Goal: Information Seeking & Learning: Learn about a topic

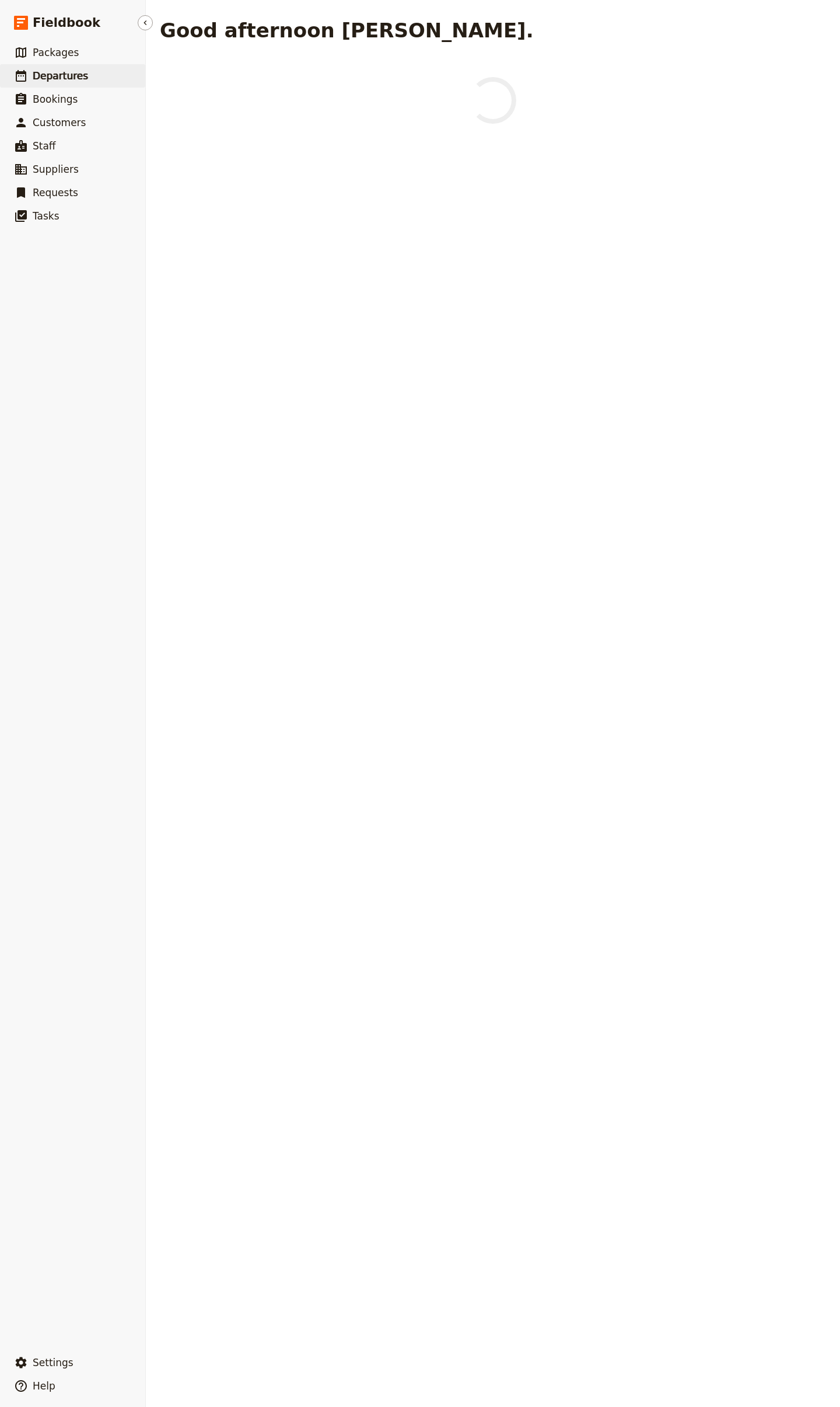
click at [73, 76] on span "Departures" at bounding box center [60, 76] width 56 height 12
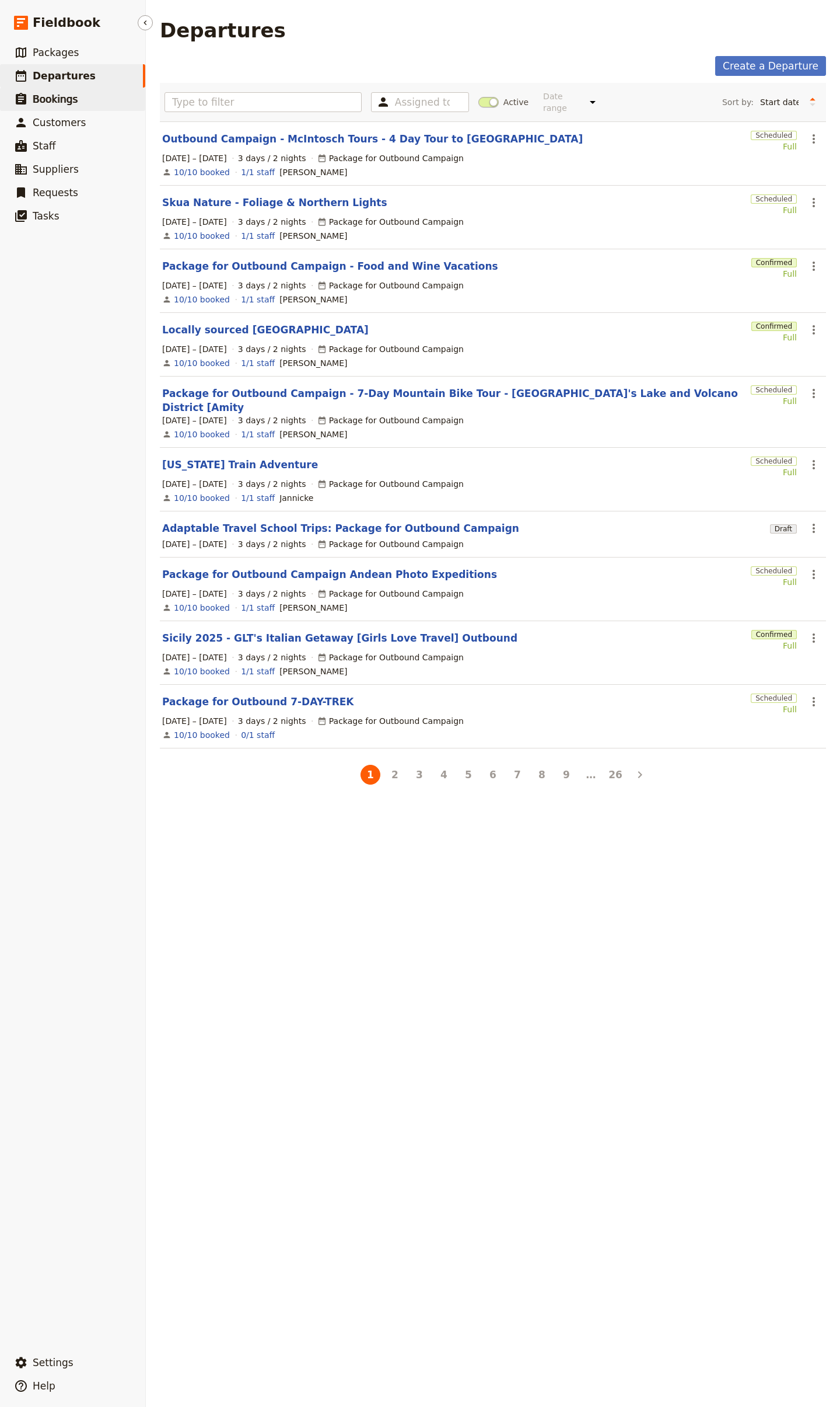
click at [64, 97] on span "Bookings" at bounding box center [55, 99] width 45 height 12
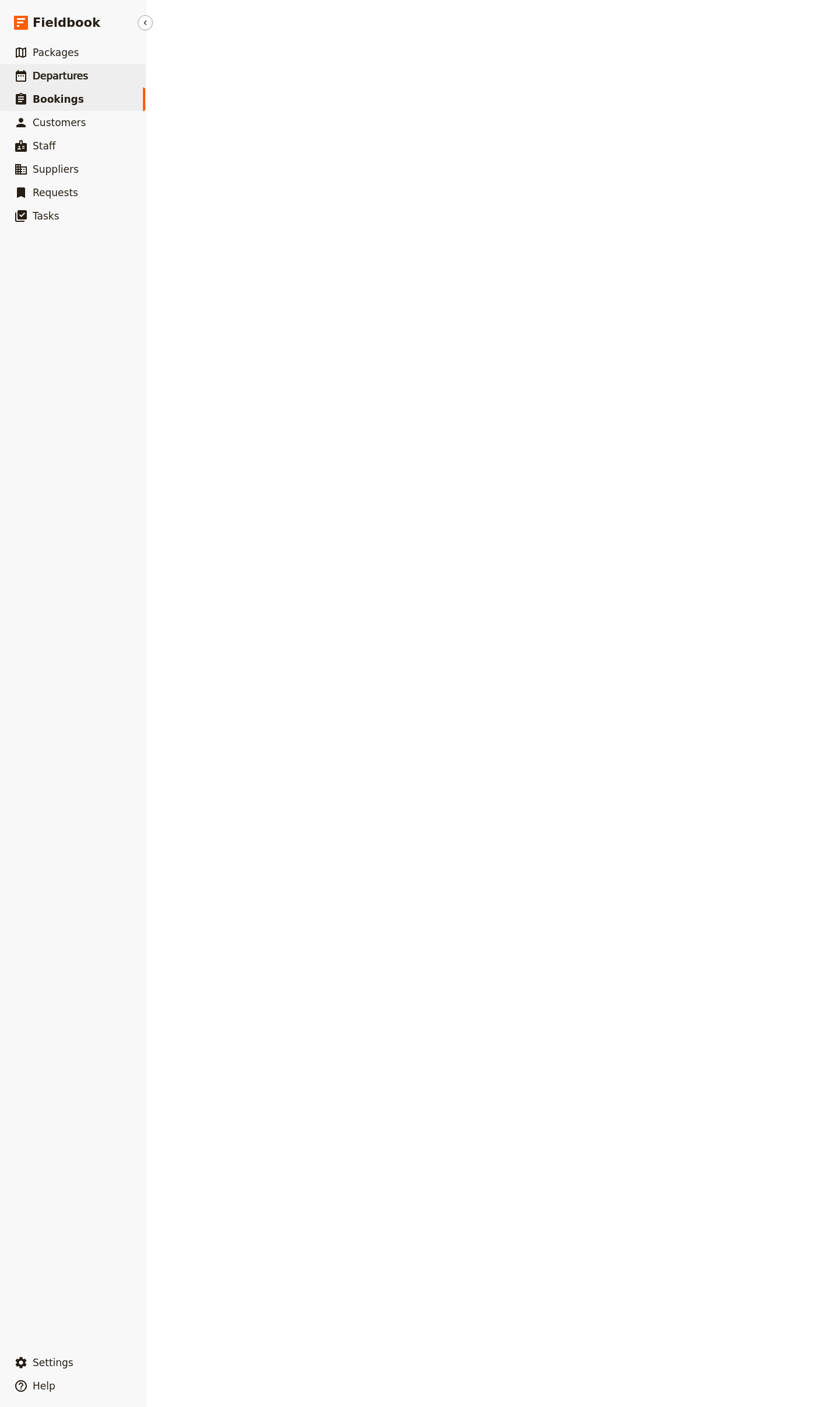
click at [67, 75] on span "Departures" at bounding box center [60, 76] width 56 height 12
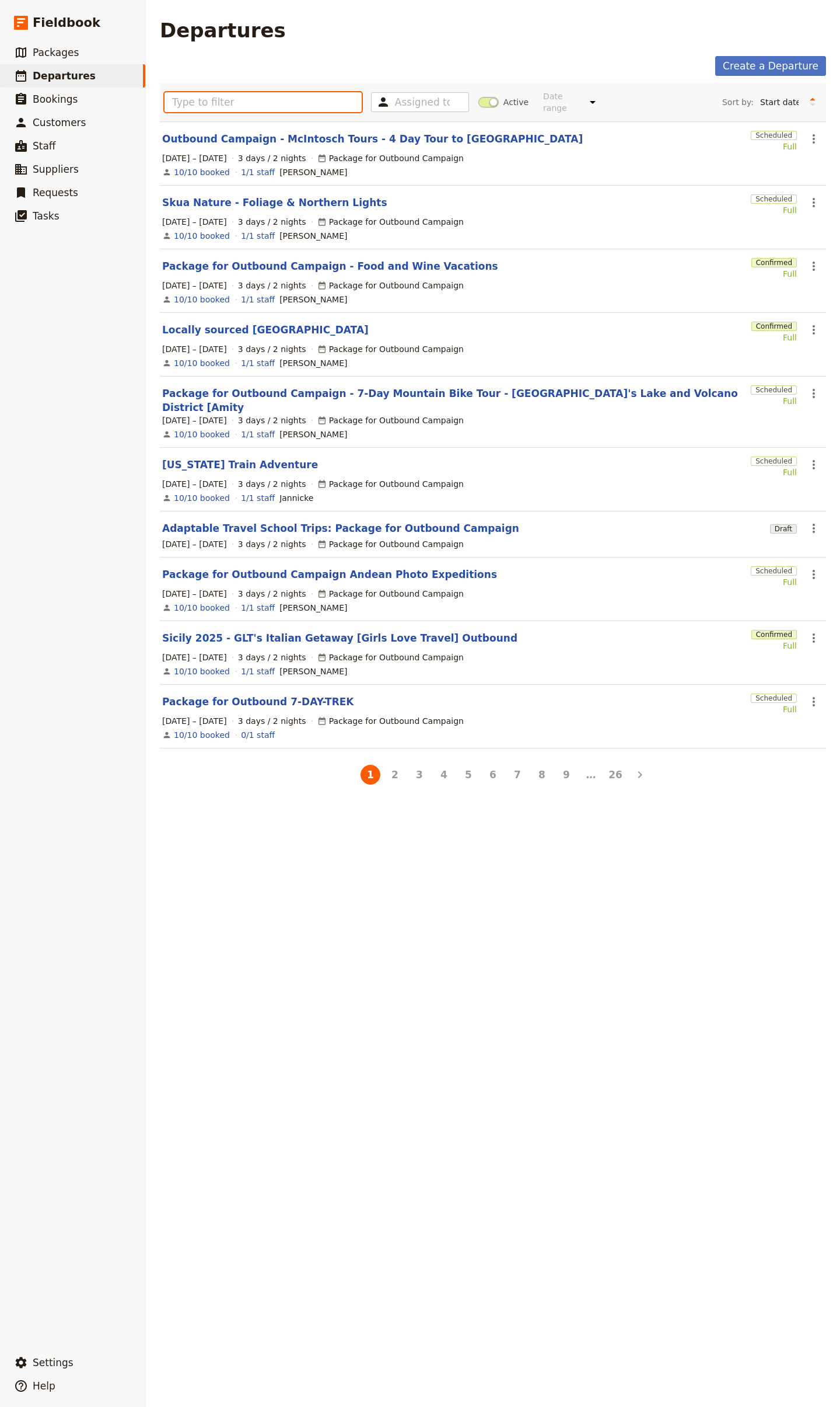
click at [283, 96] on input "text" at bounding box center [263, 102] width 197 height 20
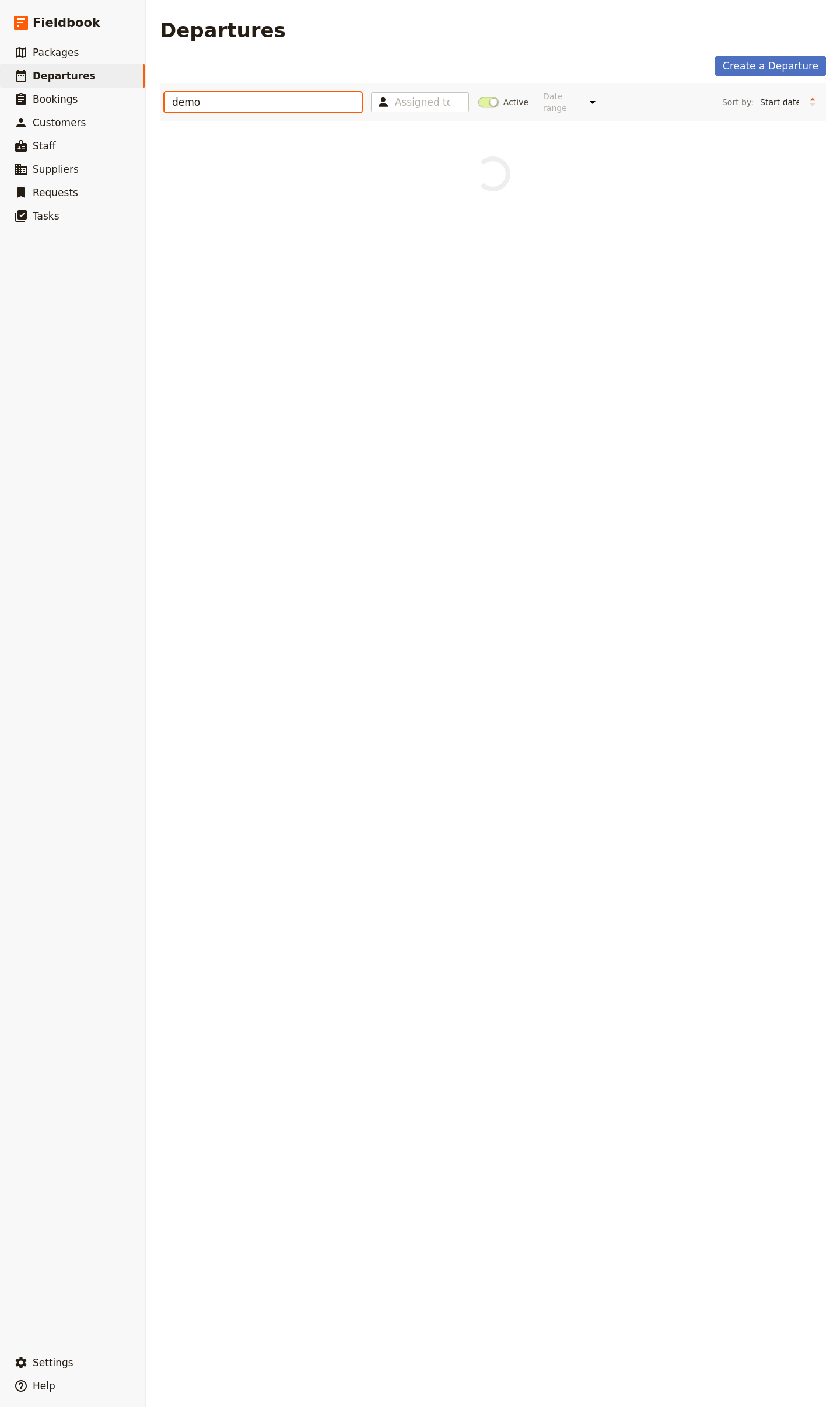
type input "demo"
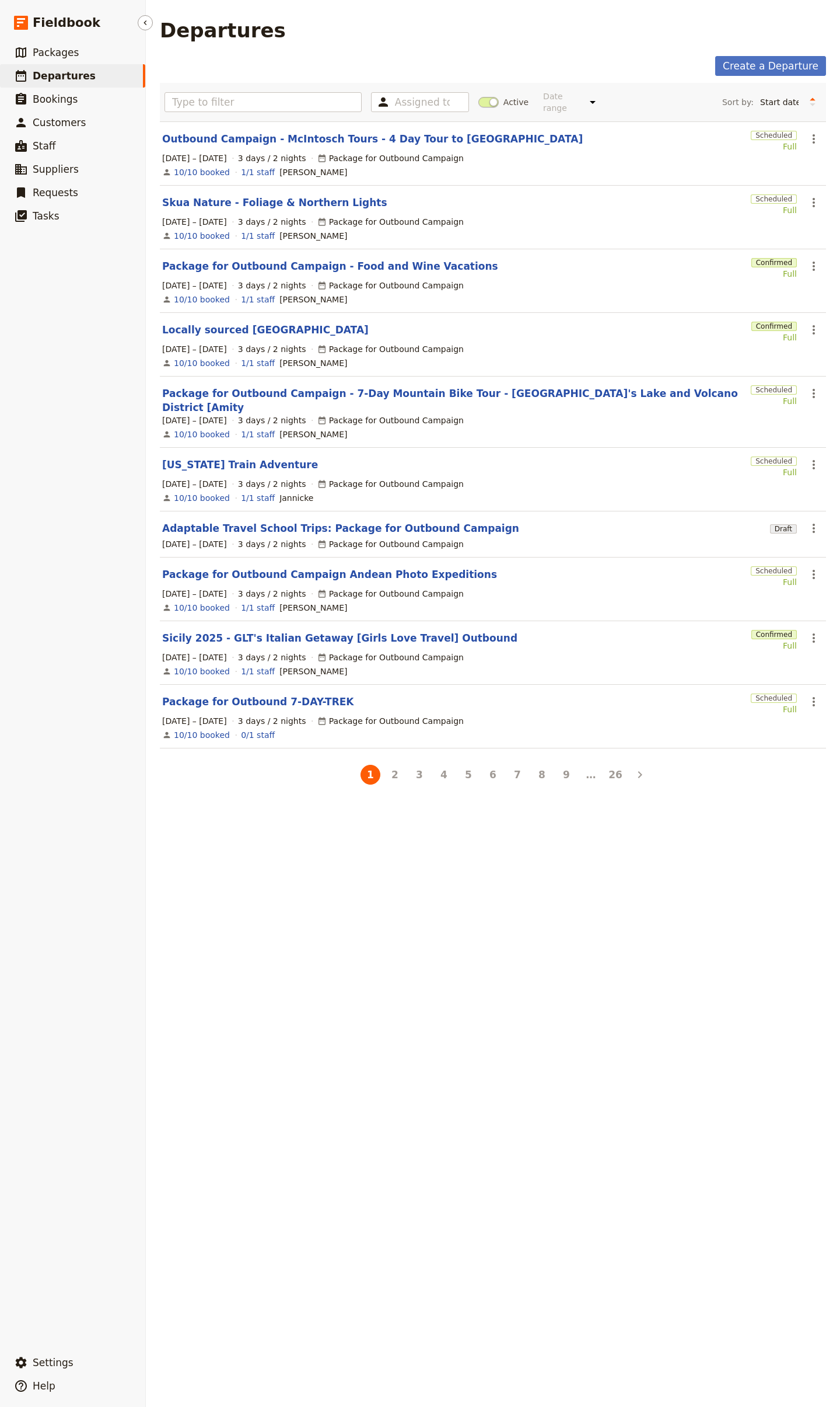
click at [31, 74] on link "​ Departures" at bounding box center [72, 76] width 145 height 23
click at [258, 199] on link "Skua Nature - Foliage & Northern Lights" at bounding box center [275, 202] width 225 height 14
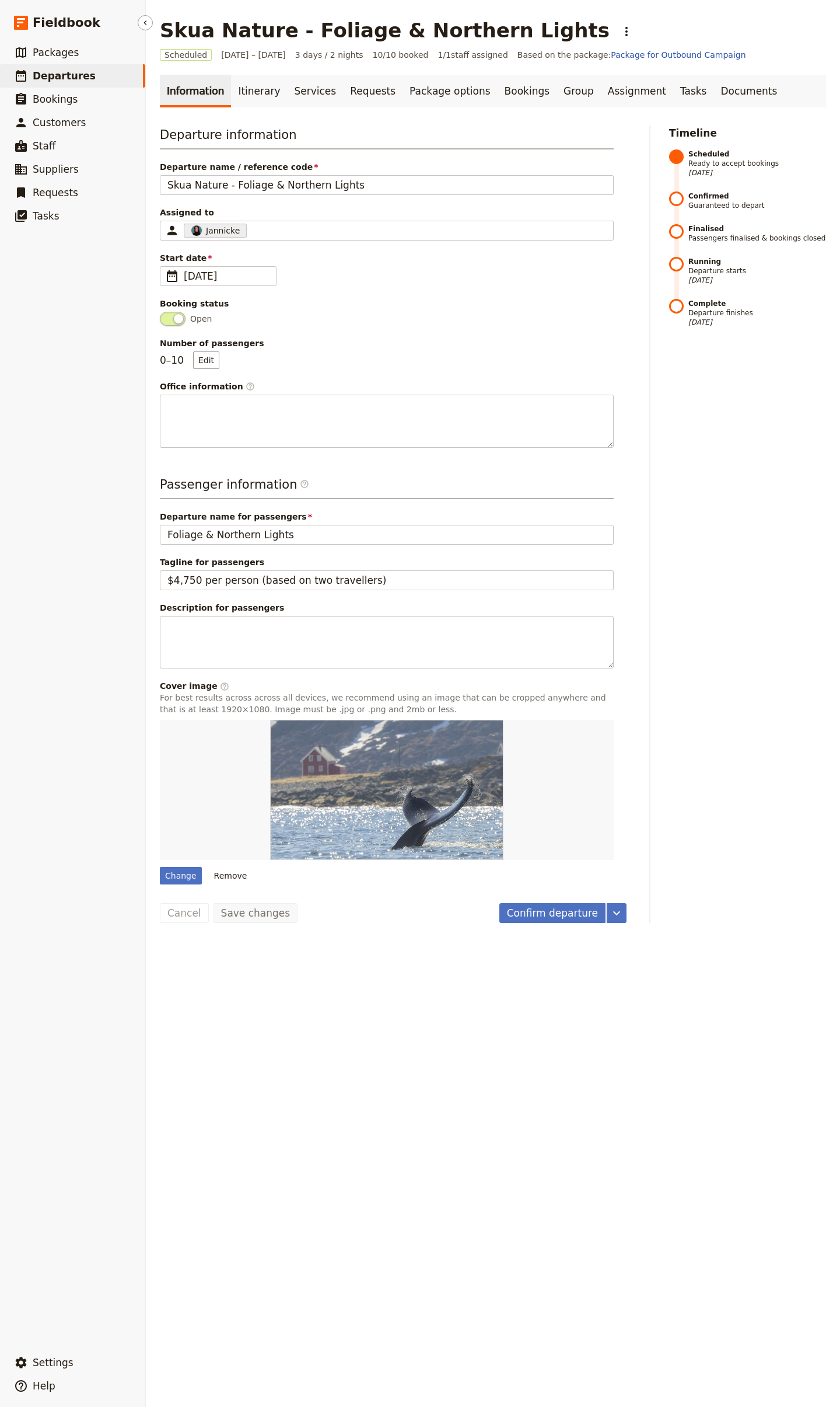
click at [102, 67] on link "​ Departures" at bounding box center [72, 76] width 145 height 23
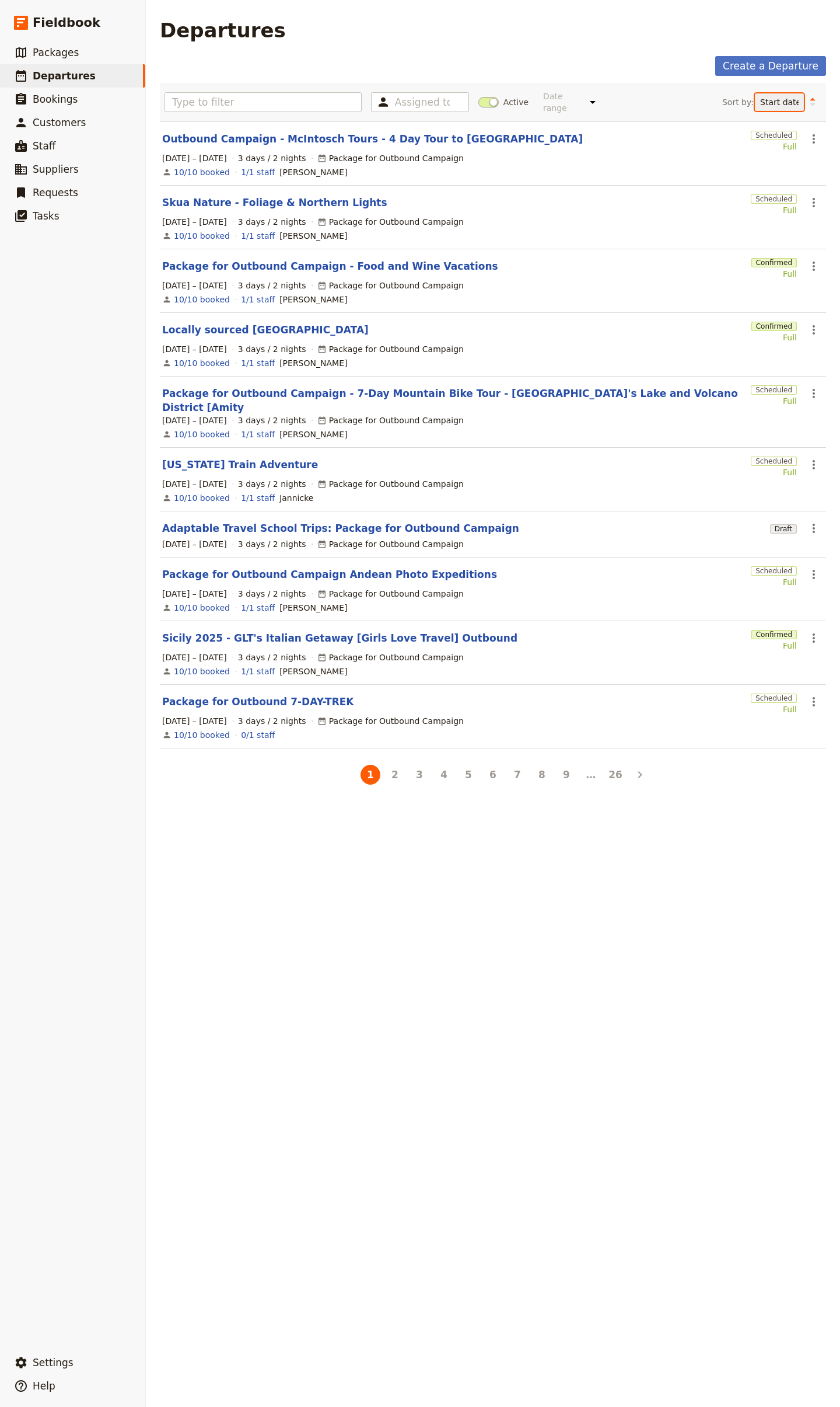
click at [774, 98] on select "Start date Name Status Most recently updated Most recently created" at bounding box center [780, 102] width 49 height 17
select select "UPDATED_AT"
click at [755, 94] on select "Start date Name Status Most recently updated Most recently created" at bounding box center [780, 102] width 49 height 17
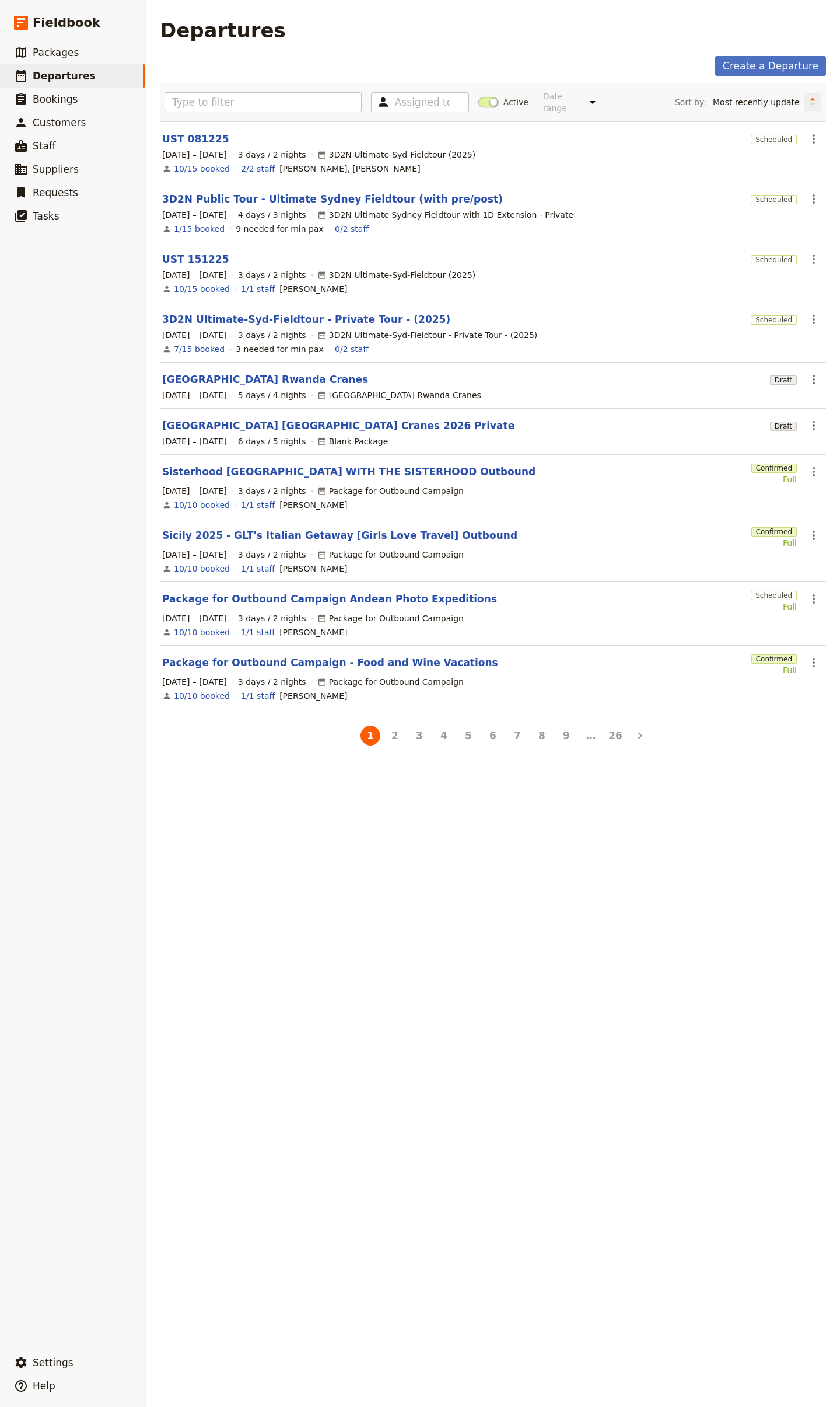
click at [804, 106] on button "Change sort direction" at bounding box center [813, 102] width 17 height 17
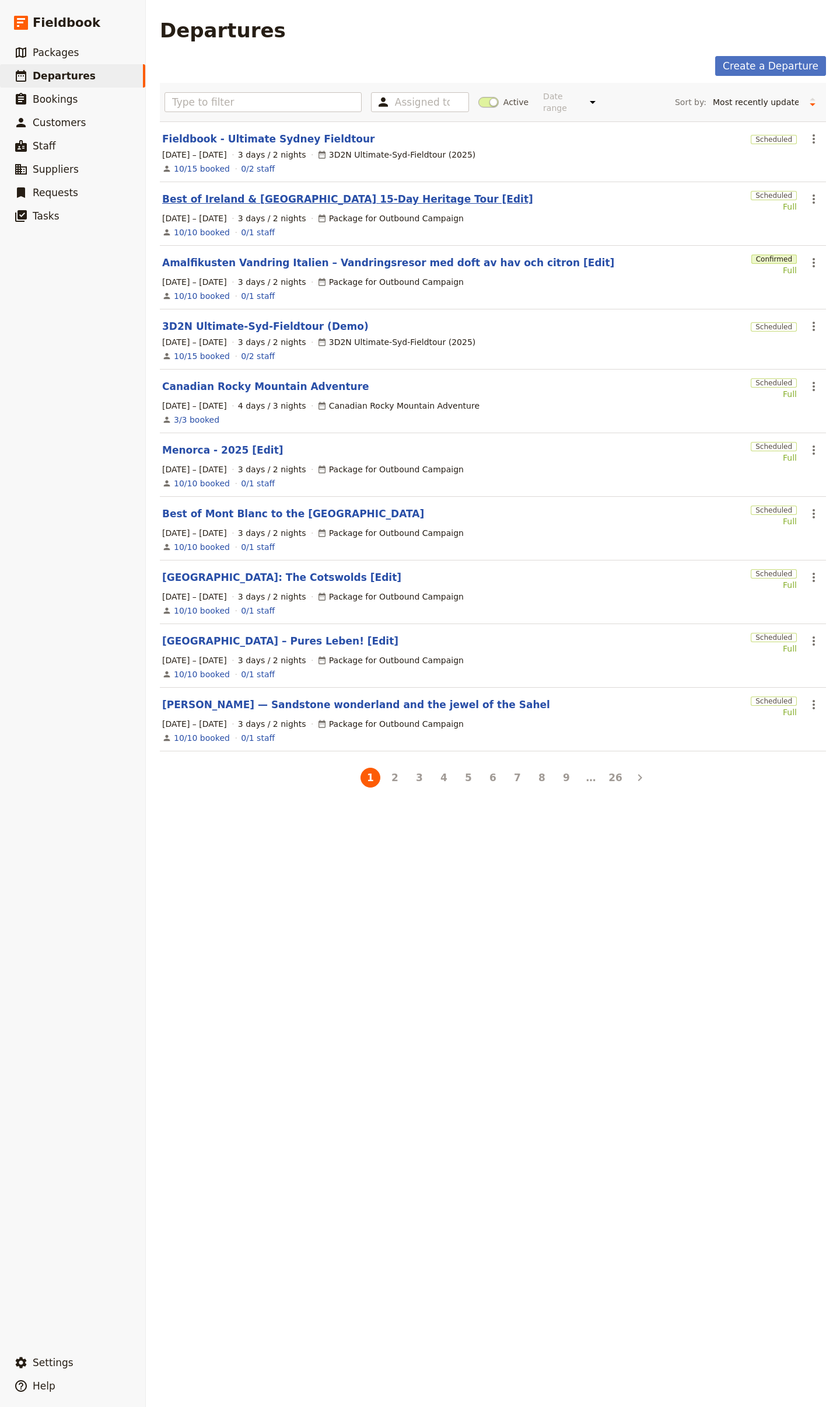
click at [352, 192] on link "Best of Ireland & [GEOGRAPHIC_DATA] 15-Day Heritage Tour [Edit]" at bounding box center [348, 199] width 371 height 14
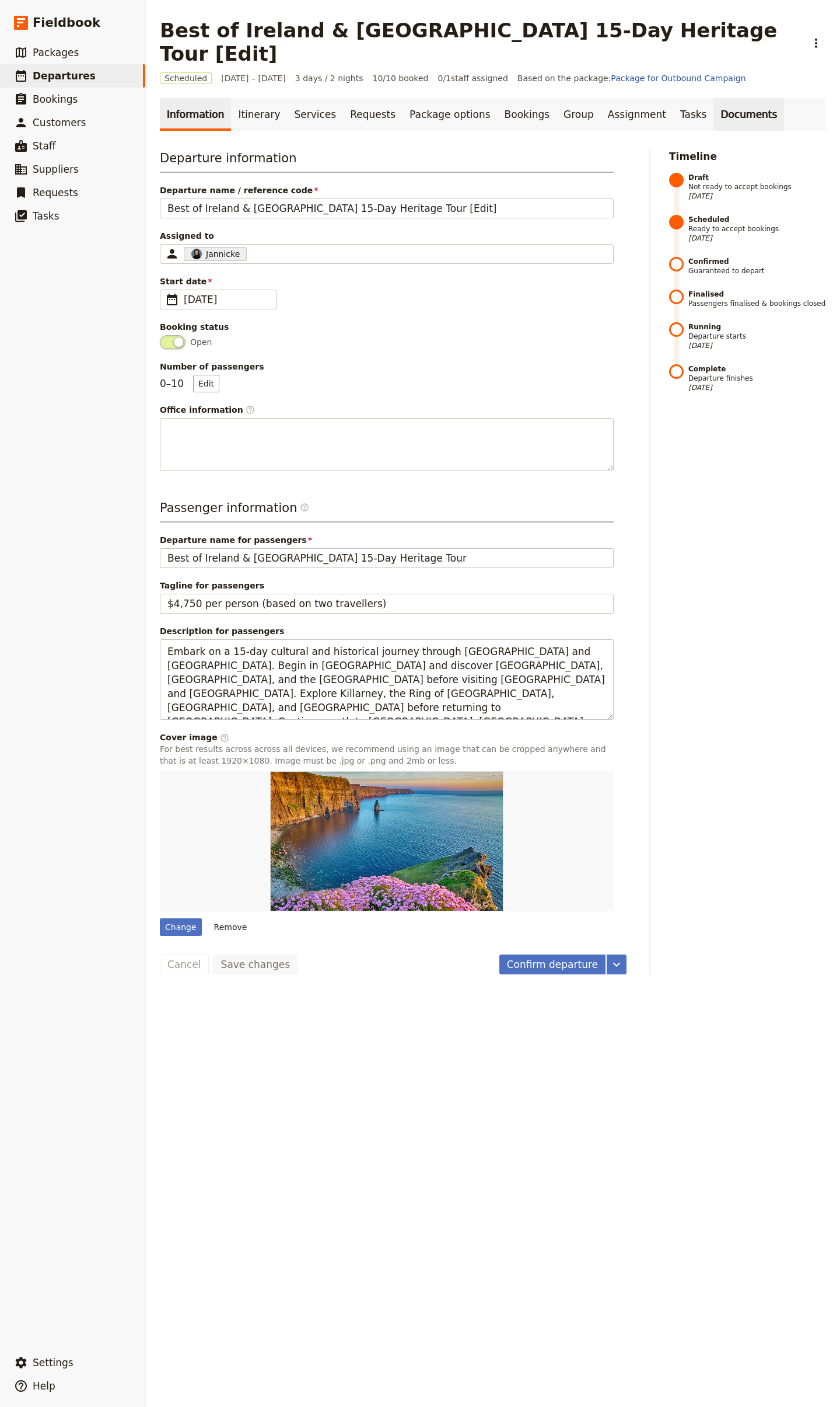
click at [714, 98] on link "Documents" at bounding box center [749, 115] width 71 height 33
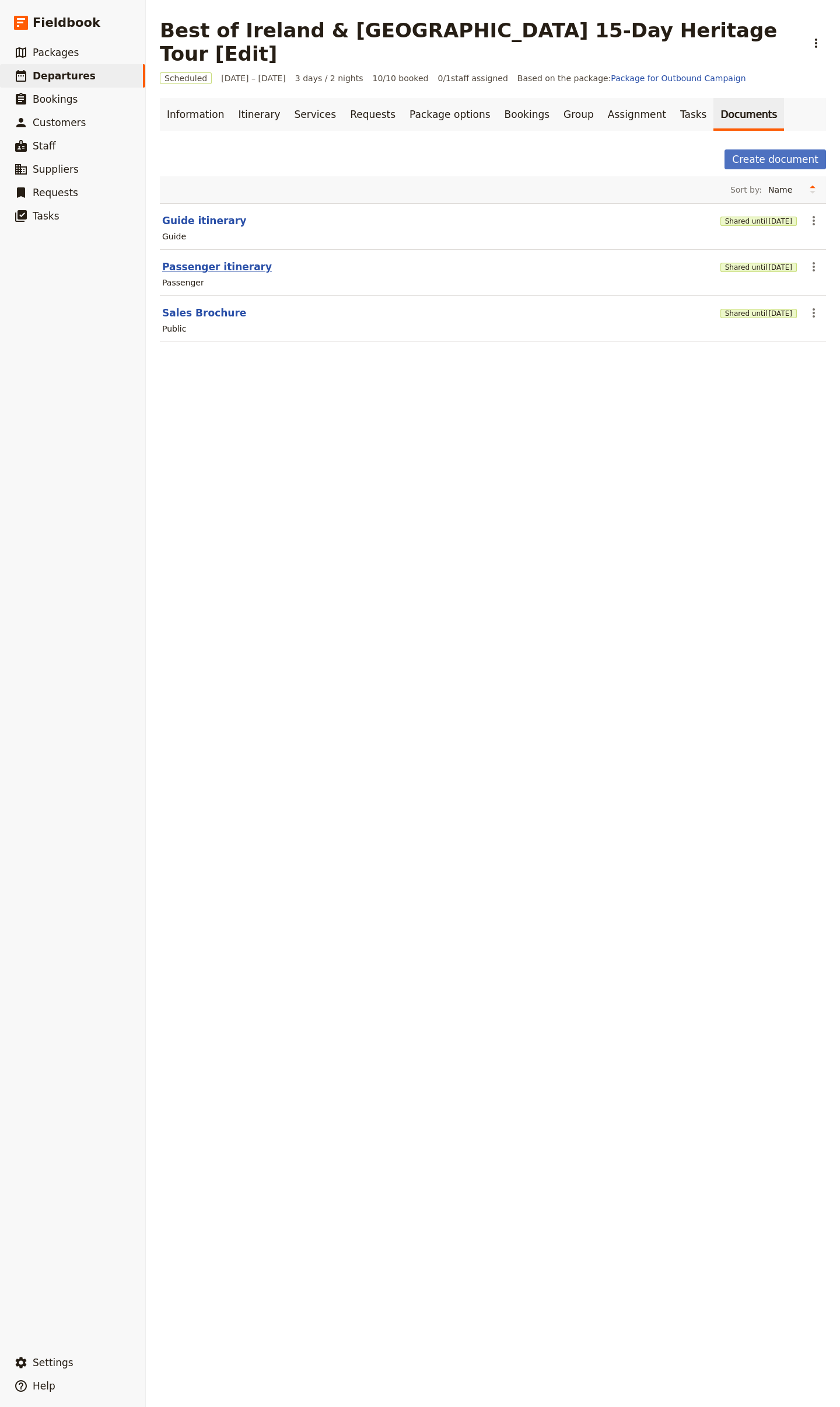
click at [204, 260] on button "Passenger itinerary" at bounding box center [217, 267] width 110 height 14
select select "PASSENGER"
select select "RUN_SHEET"
select select "LARGE"
click at [214, 306] on button "Sales Brochure" at bounding box center [204, 313] width 84 height 14
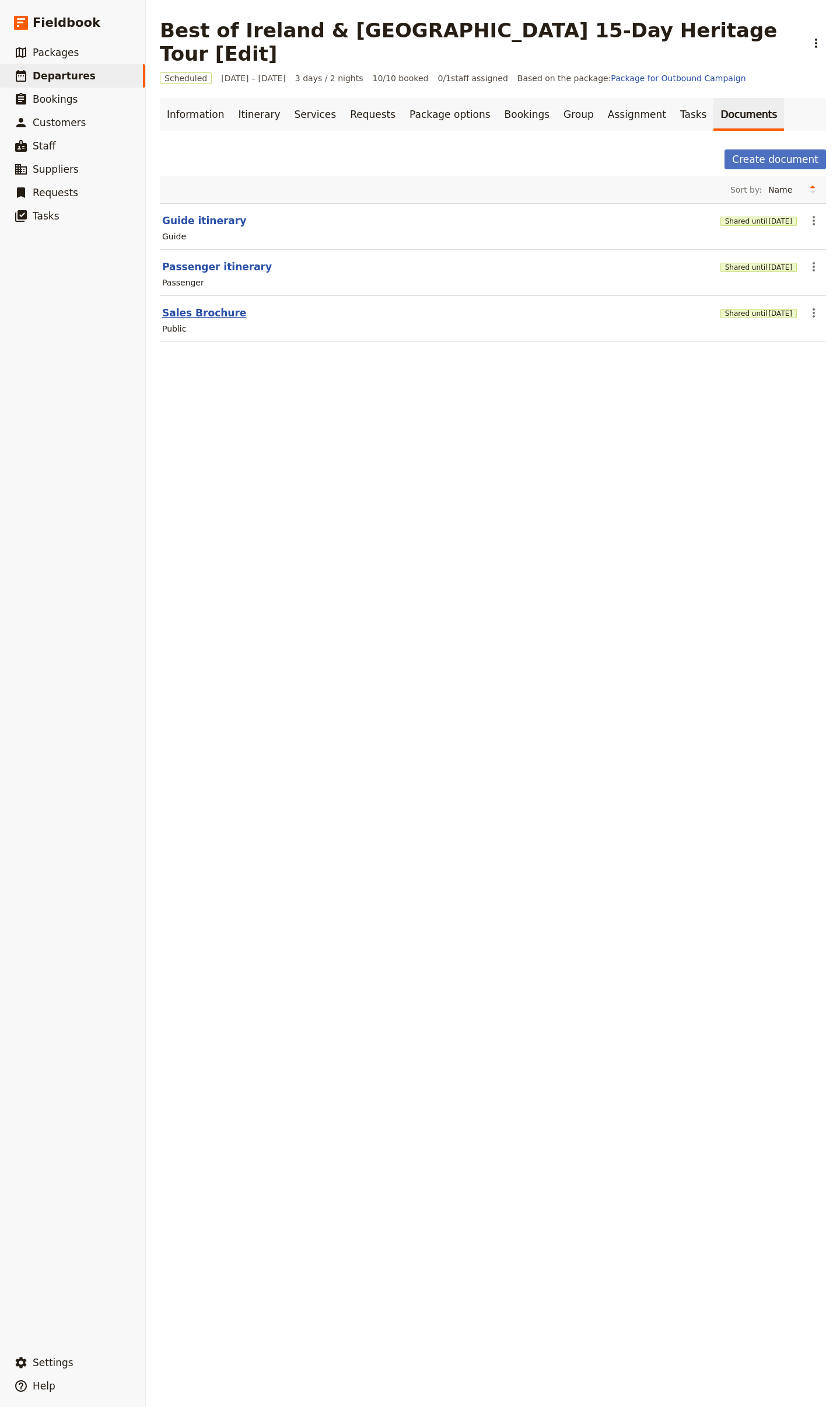
select select "DEFAULT"
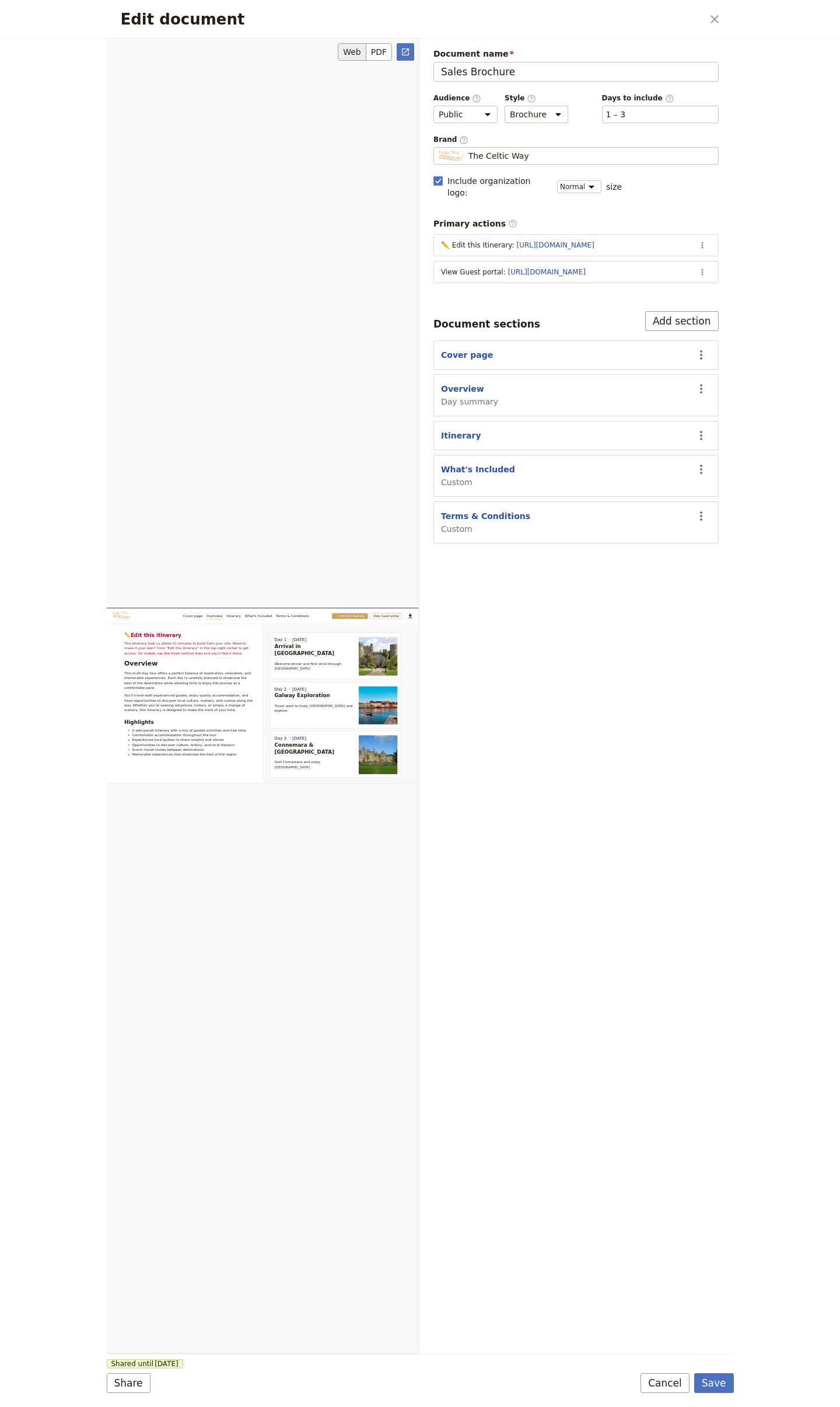
scroll to position [435, 0]
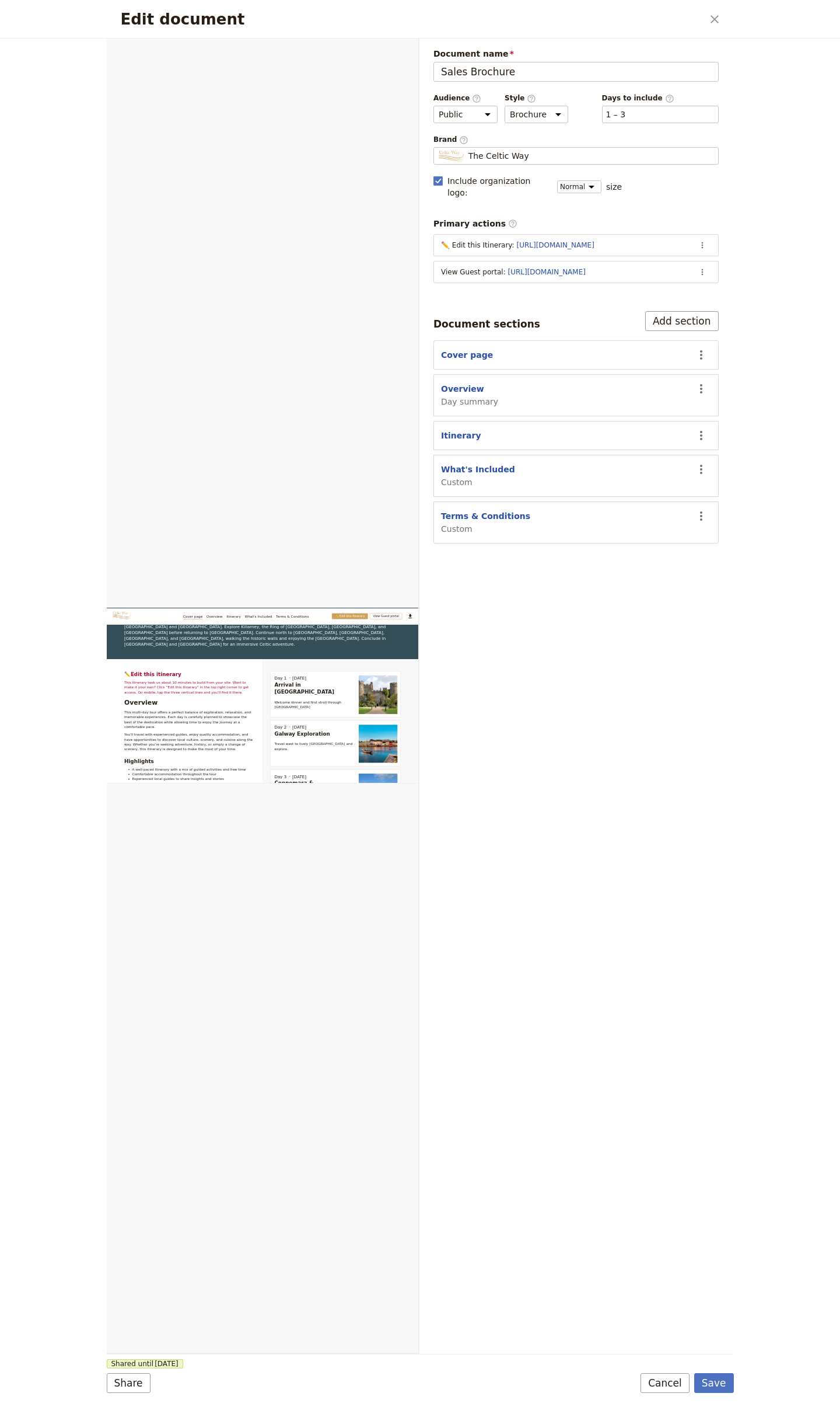
click at [454, 396] on span "Day summary" at bounding box center [469, 402] width 57 height 12
click at [458, 386] on button "Overview" at bounding box center [463, 389] width 43 height 12
select select "DAY_SUMMARY"
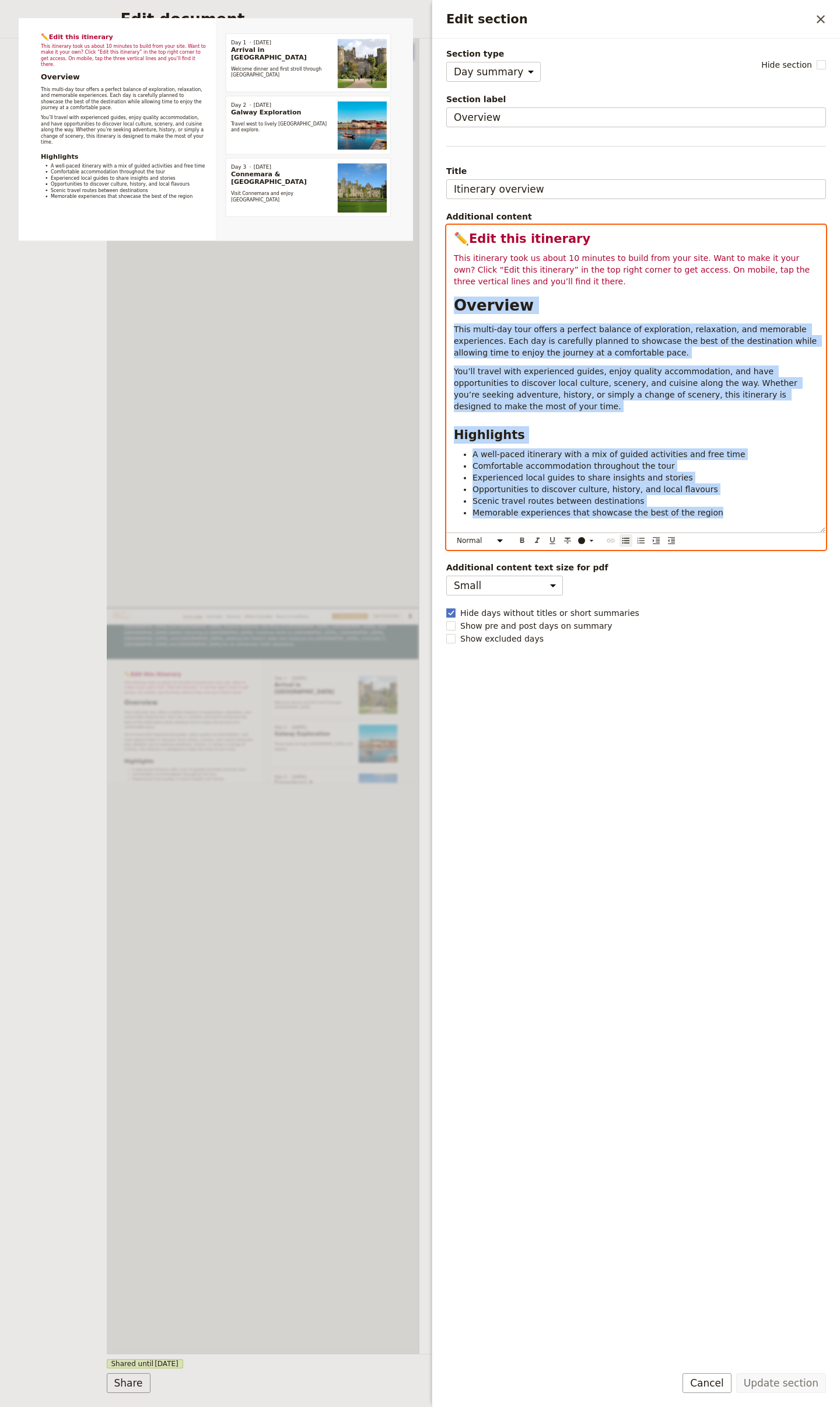
drag, startPoint x: 716, startPoint y: 501, endPoint x: 417, endPoint y: 299, distance: 360.8
click at [417, 299] on body "Fieldbook ​ ​ Fieldbook ​ ​ Packages ​ Departures ​ Bookings ​ Customers ​ Staf…" at bounding box center [420, 704] width 840 height 1407
copy div "Overview This multi-day tour offers a perfect balance of exploration, relaxatio…"
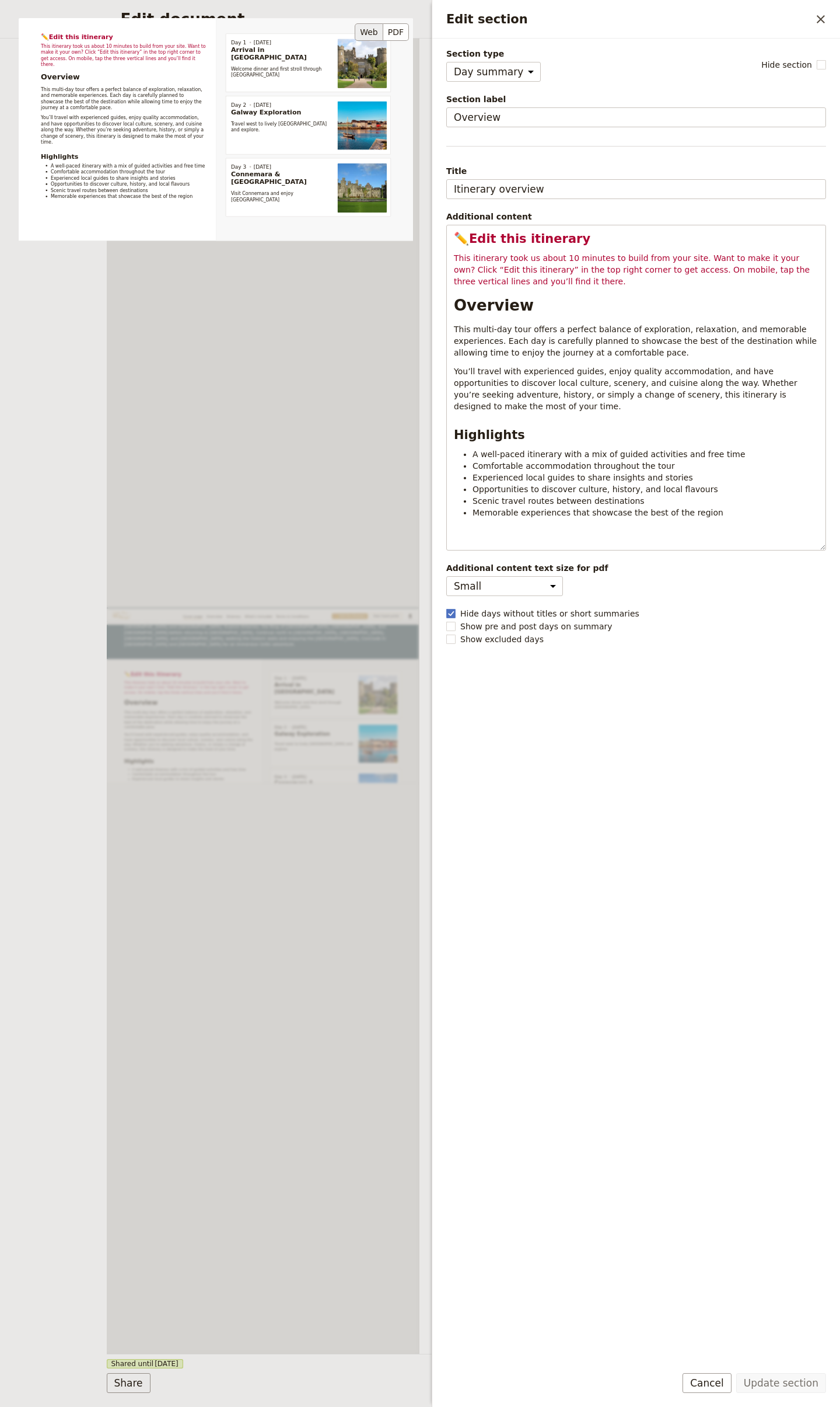
click at [315, 449] on div "✏️ Edit this itinerary This itinerary took us about 10 minutes to build from yo…" at bounding box center [216, 237] width 395 height 438
click at [702, 180] on input "Itinerary overview" at bounding box center [636, 189] width 380 height 20
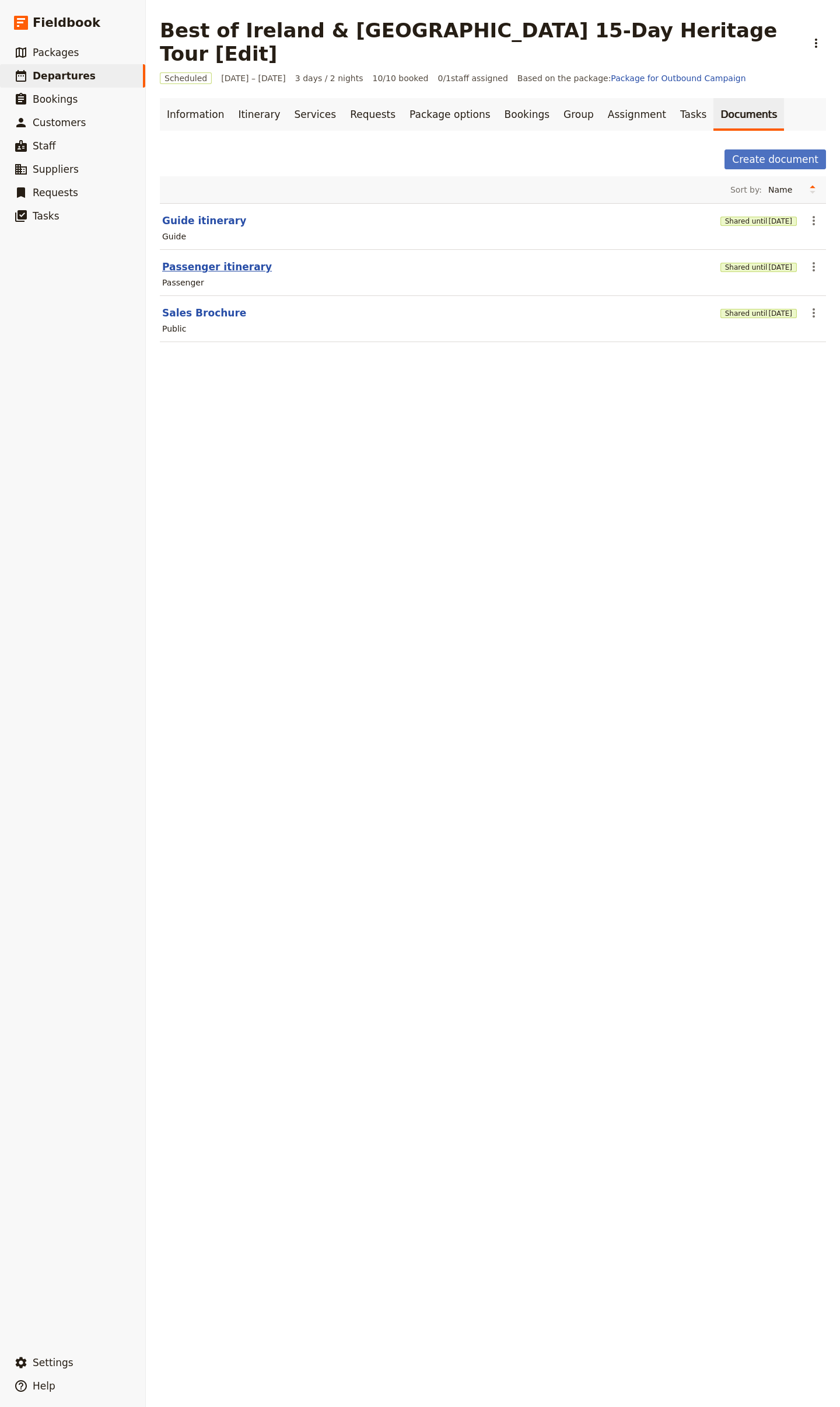
click at [211, 260] on button "Passenger itinerary" at bounding box center [217, 267] width 110 height 14
select select "PASSENGER"
select select "RUN_SHEET"
select select "LARGE"
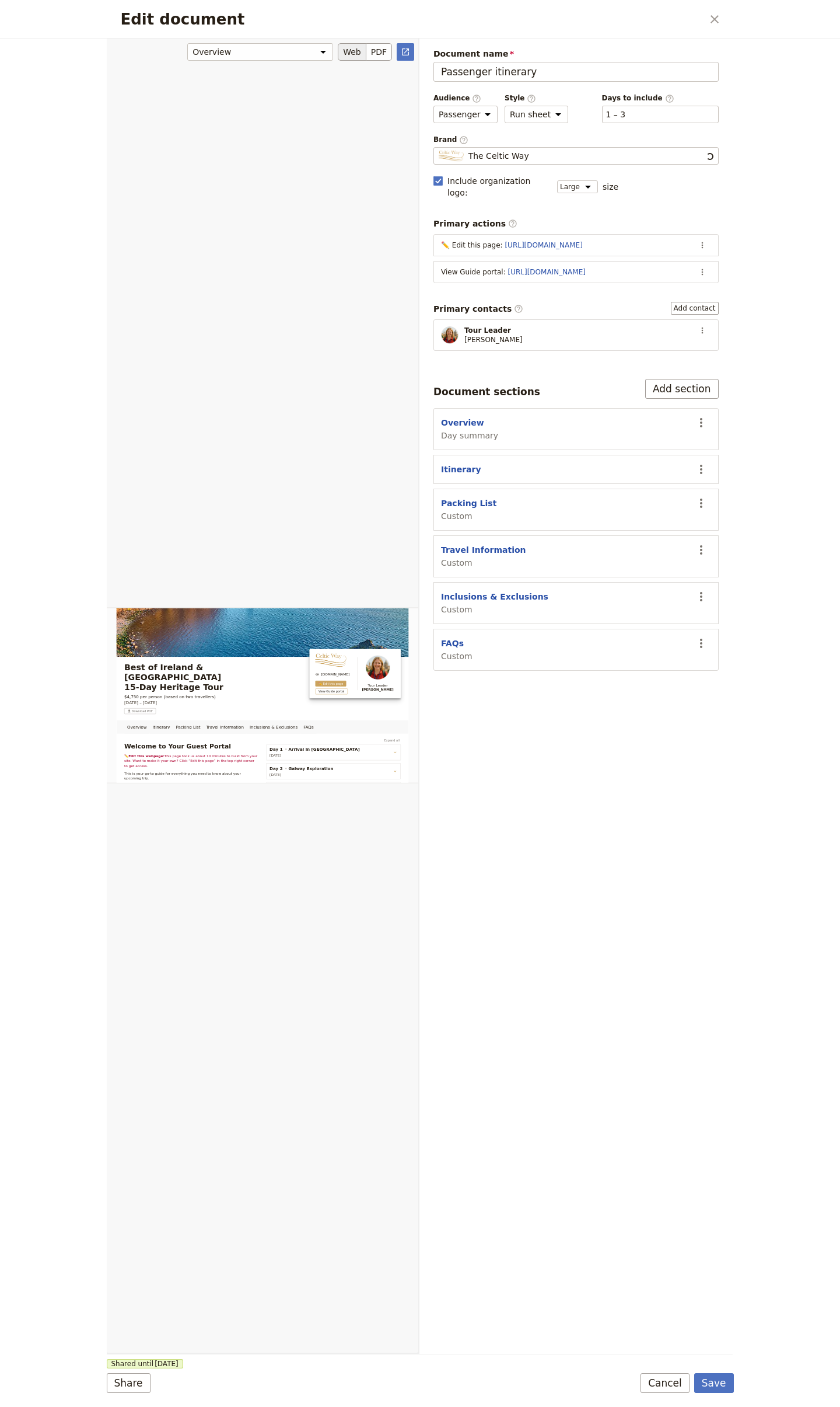
scroll to position [0, 0]
click at [460, 455] on section "Itinerary ​" at bounding box center [576, 469] width 285 height 29
click at [458, 463] on button "Itinerary" at bounding box center [461, 469] width 41 height 12
select select "ITINERARY"
click at [458, 417] on button "Overview" at bounding box center [463, 422] width 43 height 12
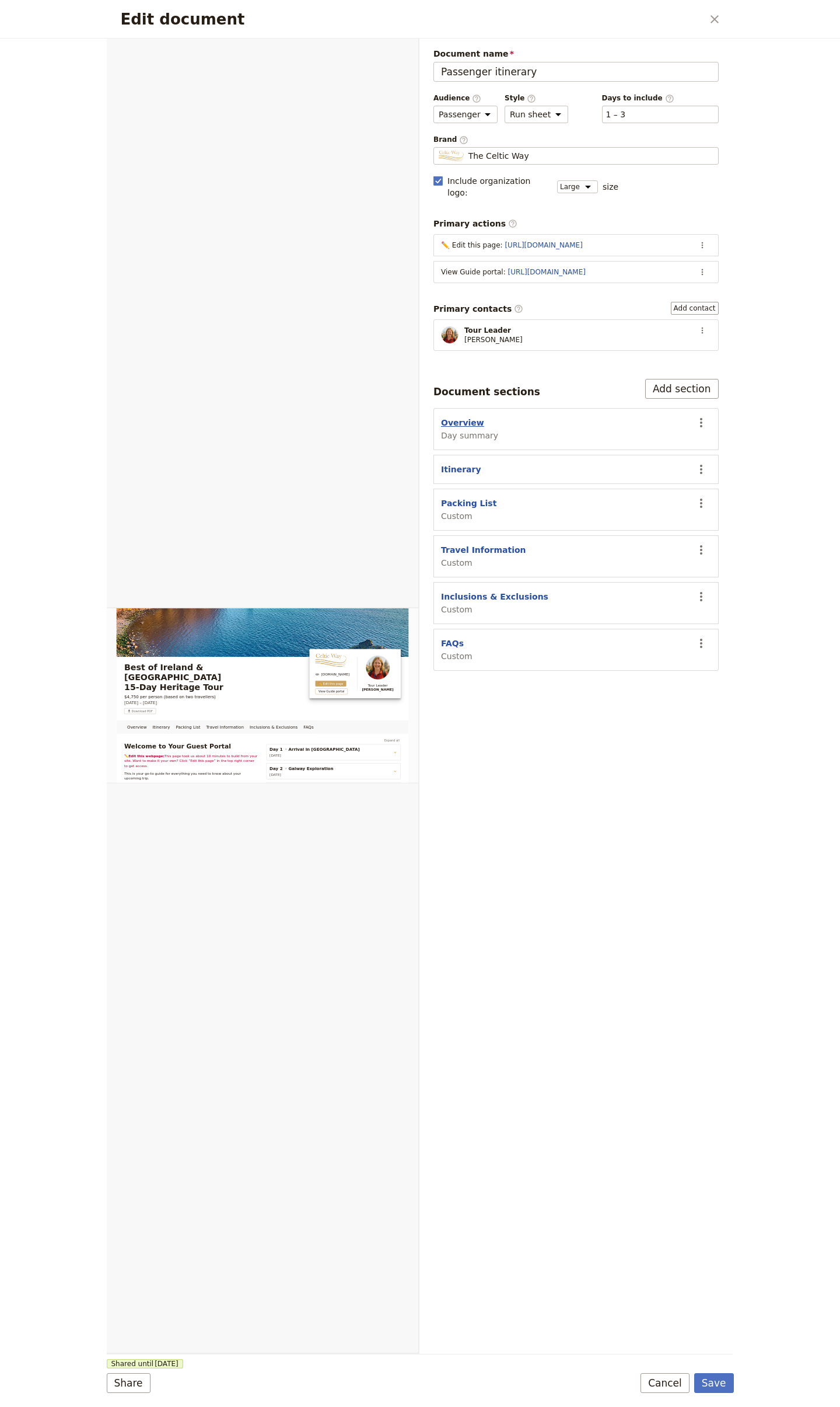
select select "DAY_SUMMARY"
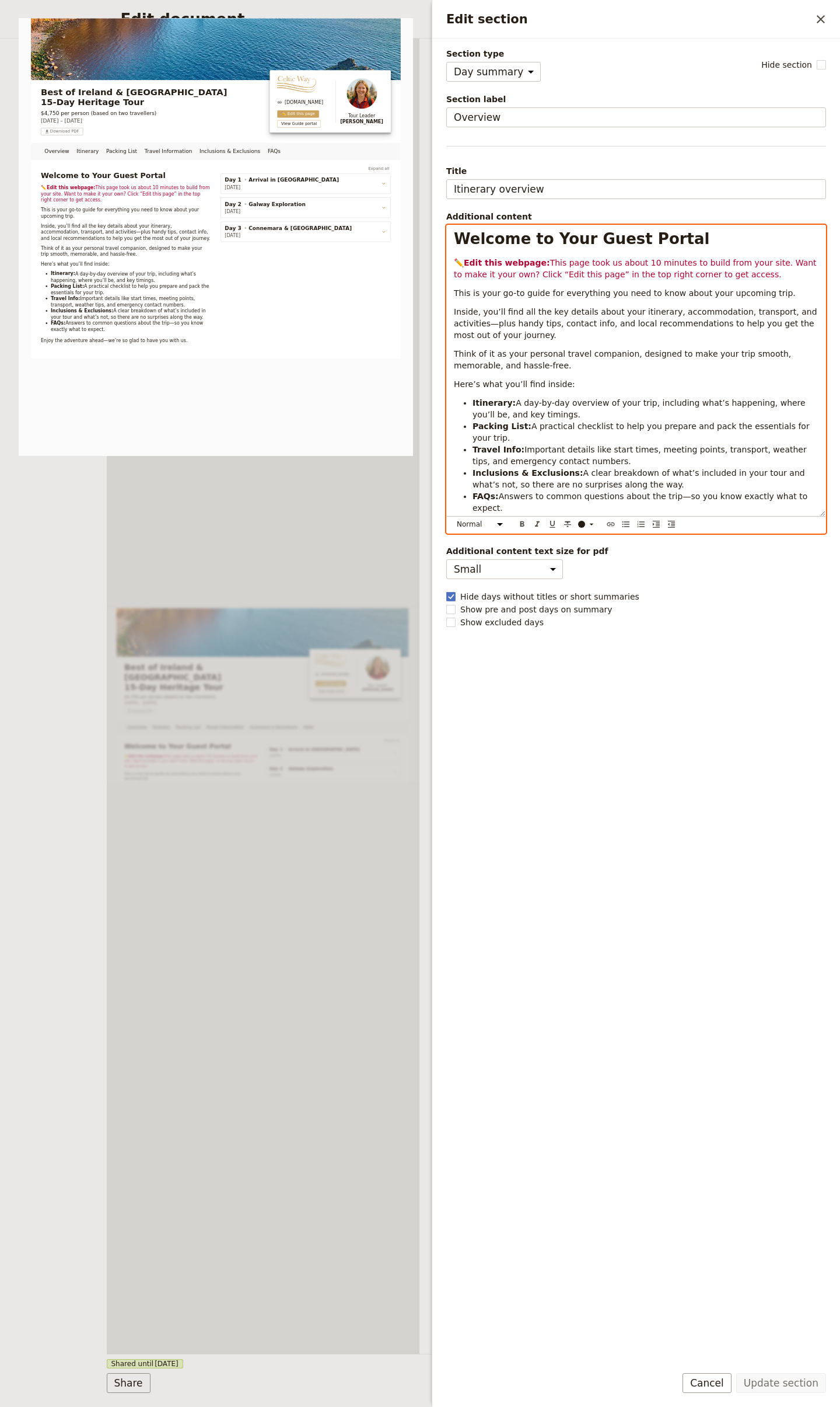
click at [586, 334] on p "Inside, you’ll find all the key details about your itinerary, accommodation, tr…" at bounding box center [636, 323] width 365 height 35
select select "h1"
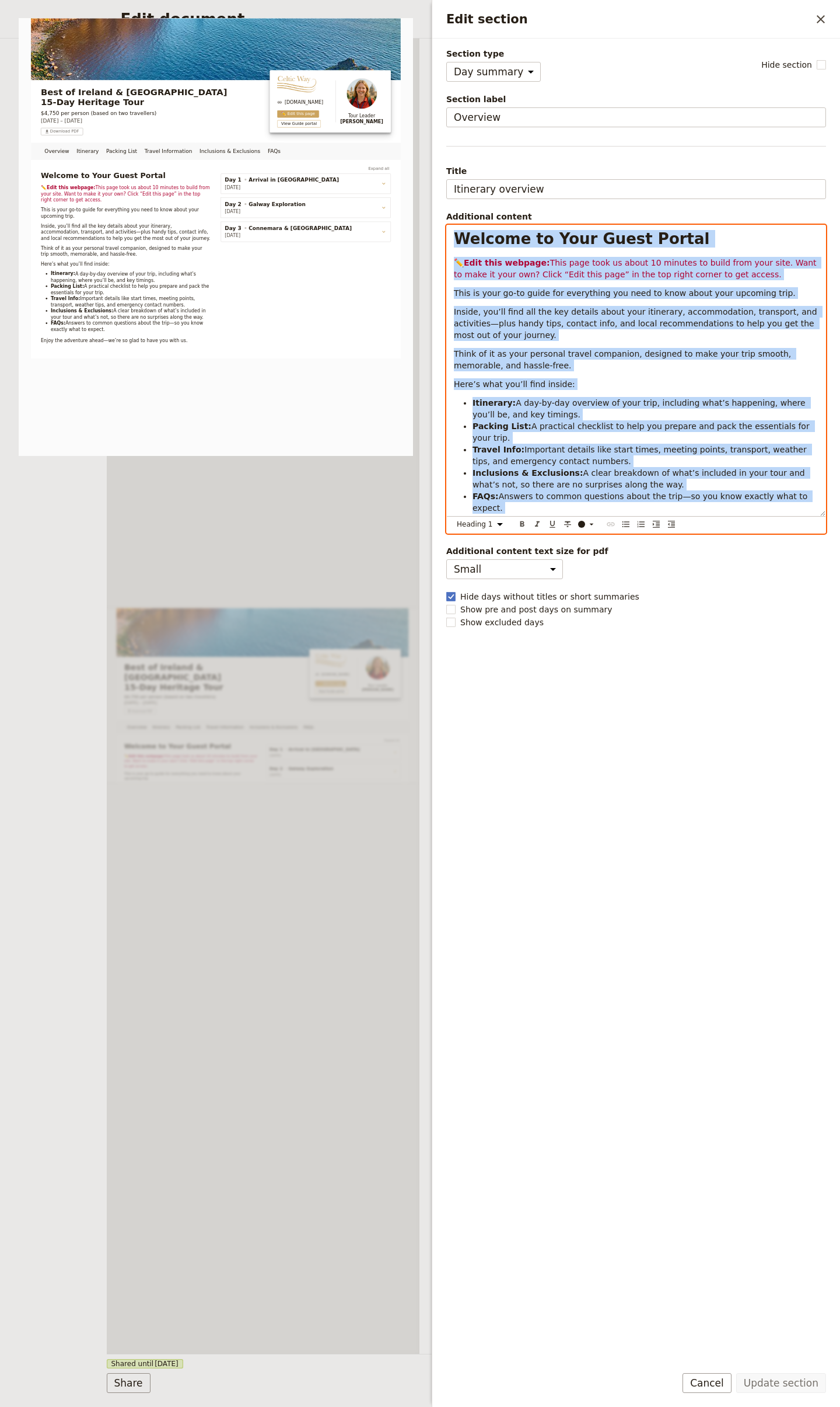
copy div "Loremip do Sita Conse Adipis ✏️ Elit sedd eiusmod: Temp inci utla et dolor 85 m…"
click at [226, 759] on div "Overview Itinerary Packing List Travel Information Inclusions & Exclusions FAQs…" at bounding box center [263, 696] width 313 height 1316
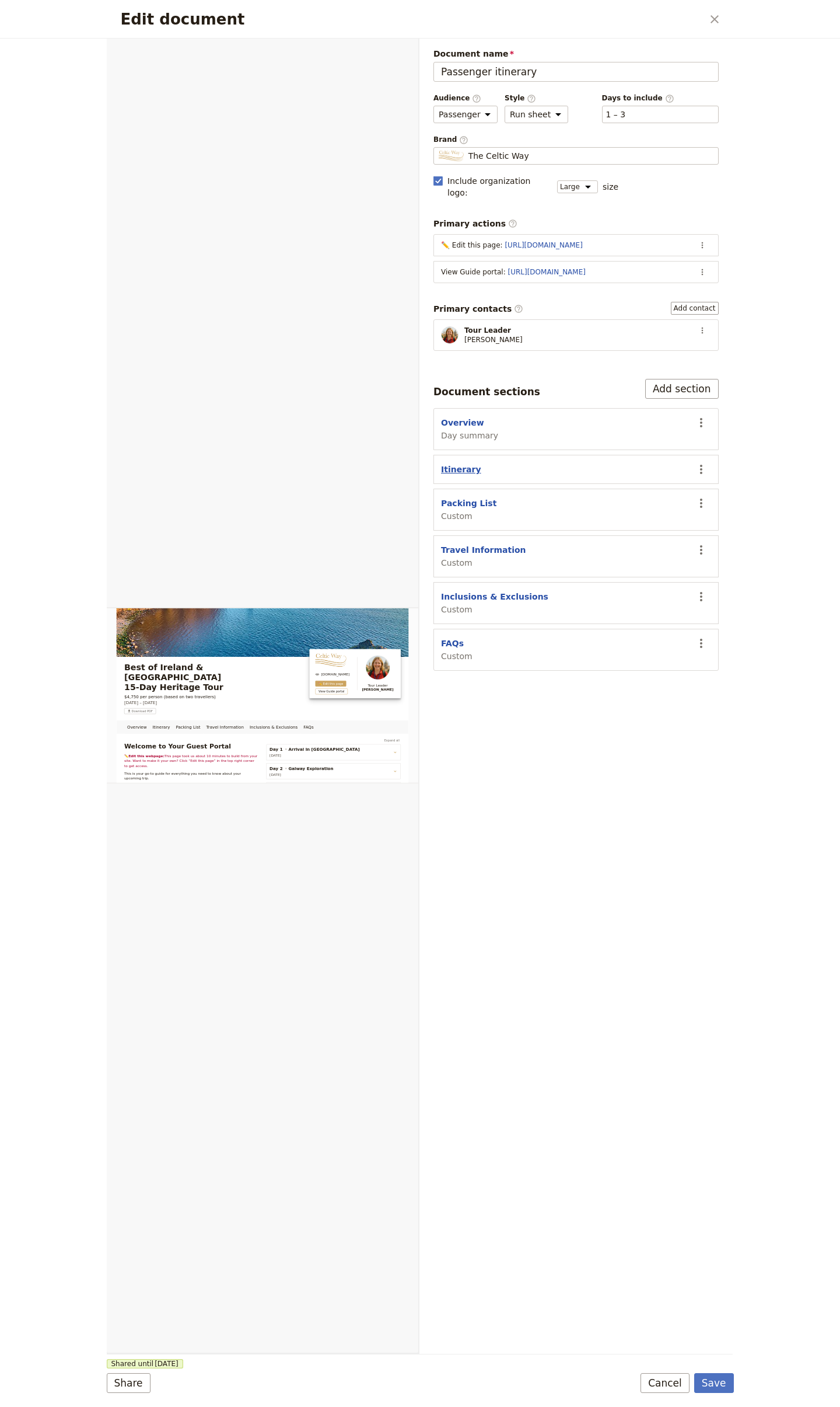
click at [455, 463] on button "Itinerary" at bounding box center [461, 469] width 41 height 12
select select "ITINERARY"
click at [458, 408] on section "Overview Day summary ​" at bounding box center [576, 428] width 285 height 42
click at [456, 417] on button "Overview" at bounding box center [463, 422] width 43 height 12
select select "DAY_SUMMARY"
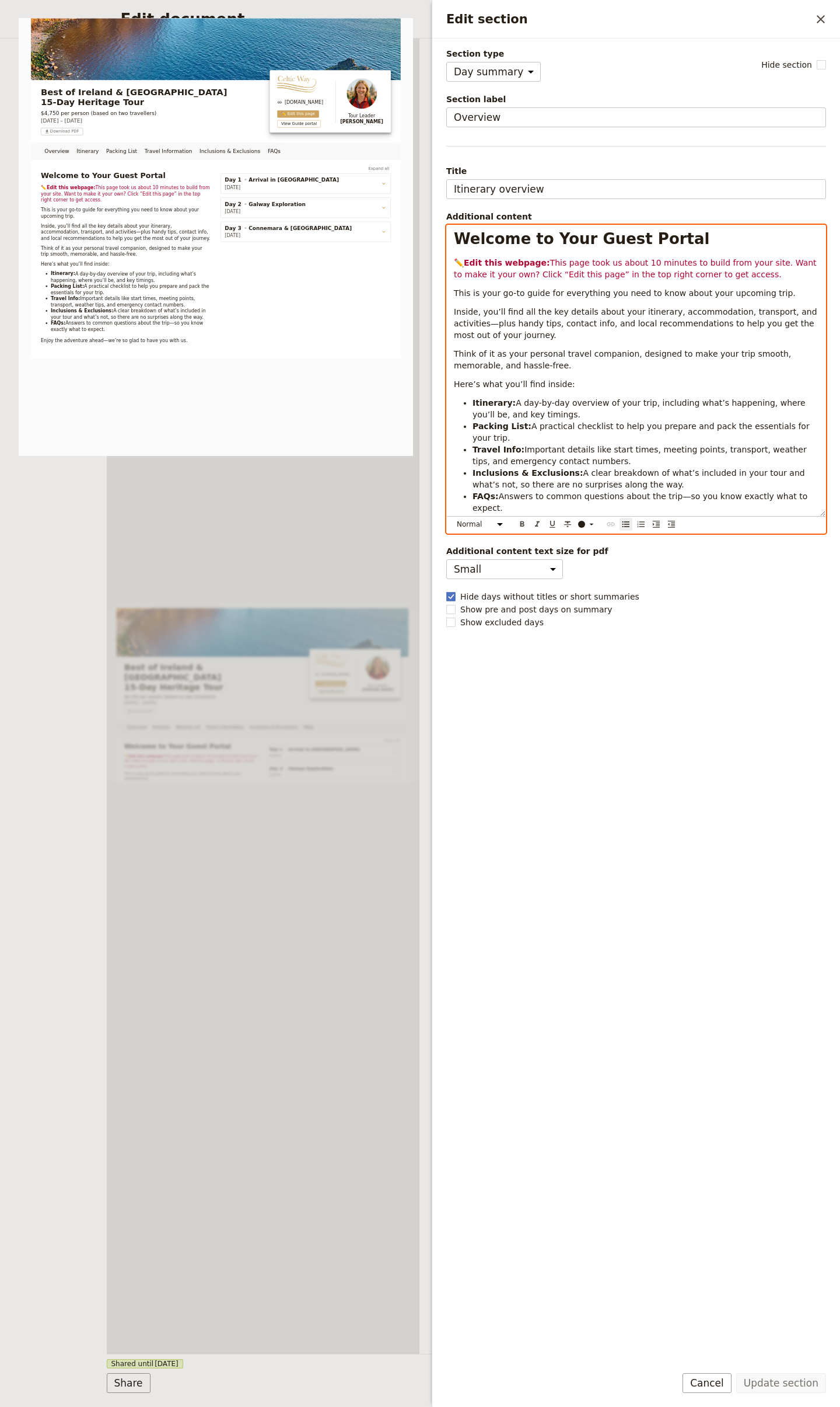
click at [593, 432] on ul "Itinerary: A day-by-day overview of your trip, including what’s happening, wher…" at bounding box center [636, 455] width 365 height 117
drag, startPoint x: 665, startPoint y: 460, endPoint x: 660, endPoint y: 452, distance: 9.4
click at [665, 468] on span "A clear breakdown of what’s included in your tour and what’s not, so there are …" at bounding box center [640, 479] width 335 height 21
select select "h1"
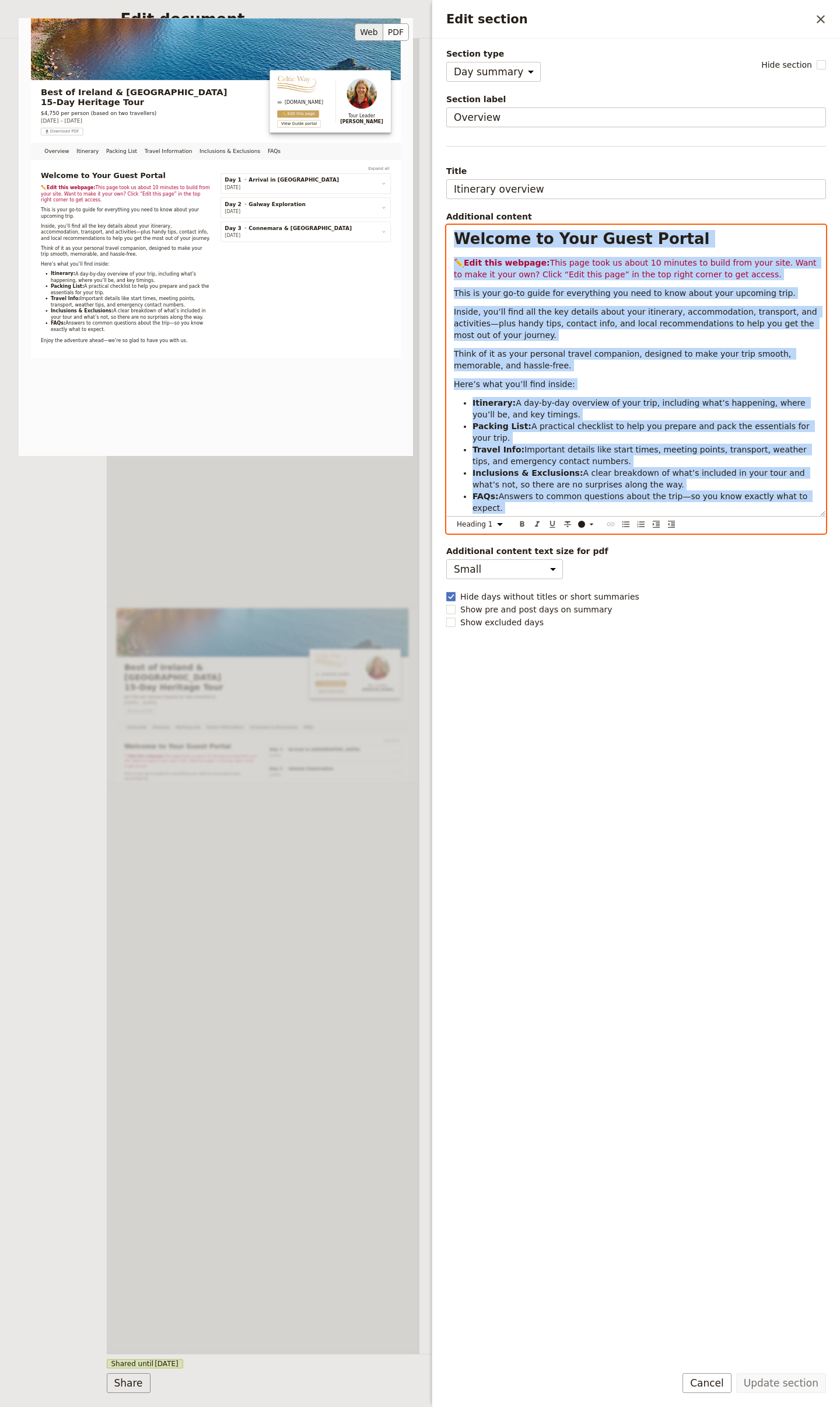
copy div "Loremip do Sita Conse Adipis ✏️ Elit sedd eiusmod: Temp inci utla et dolor 85 m…"
click at [305, 551] on div "Overview Itinerary Packing List Travel Information Inclusions & Exclusions FAQs…" at bounding box center [263, 696] width 313 height 1316
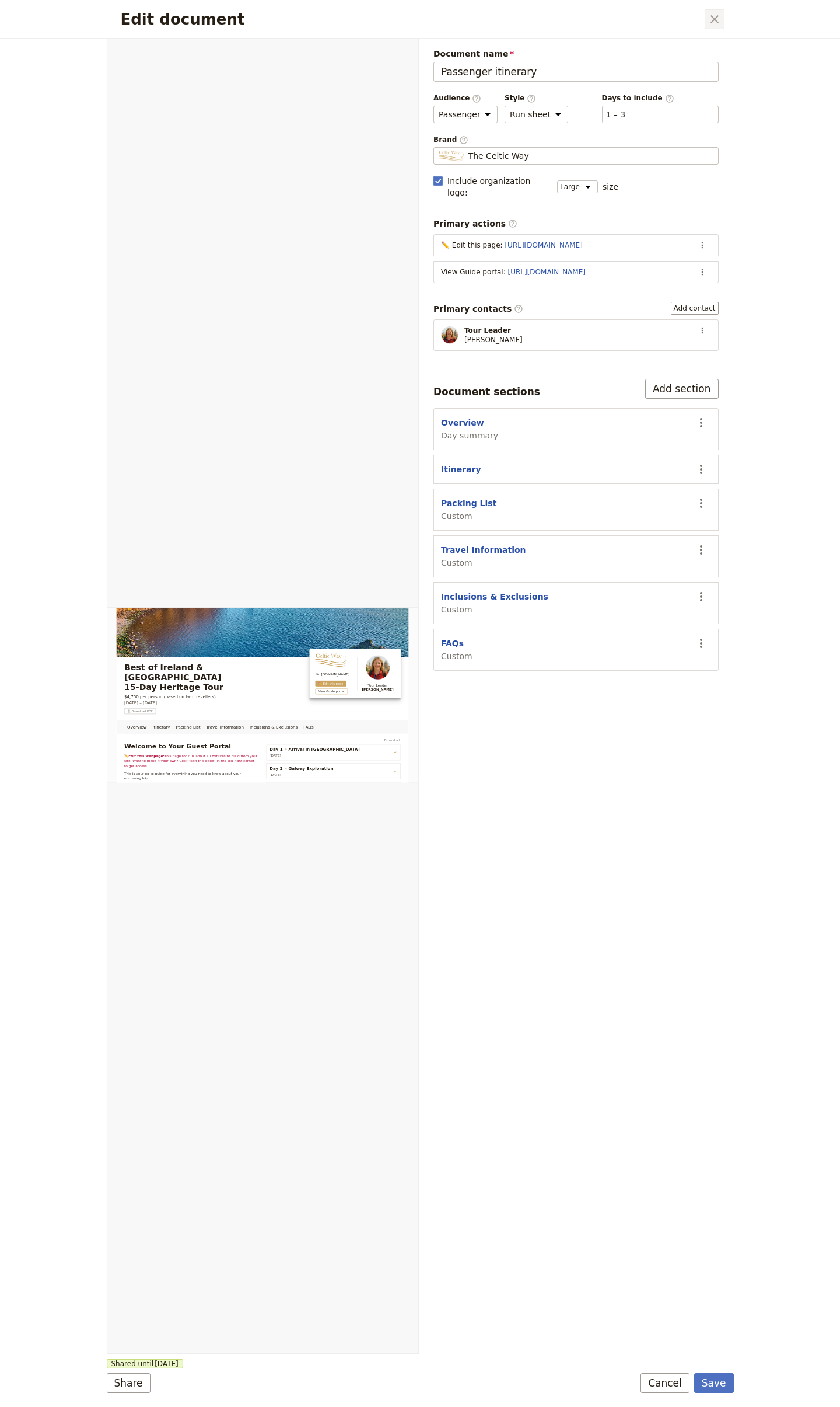
click at [715, 22] on icon "Close dialog" at bounding box center [715, 19] width 14 height 14
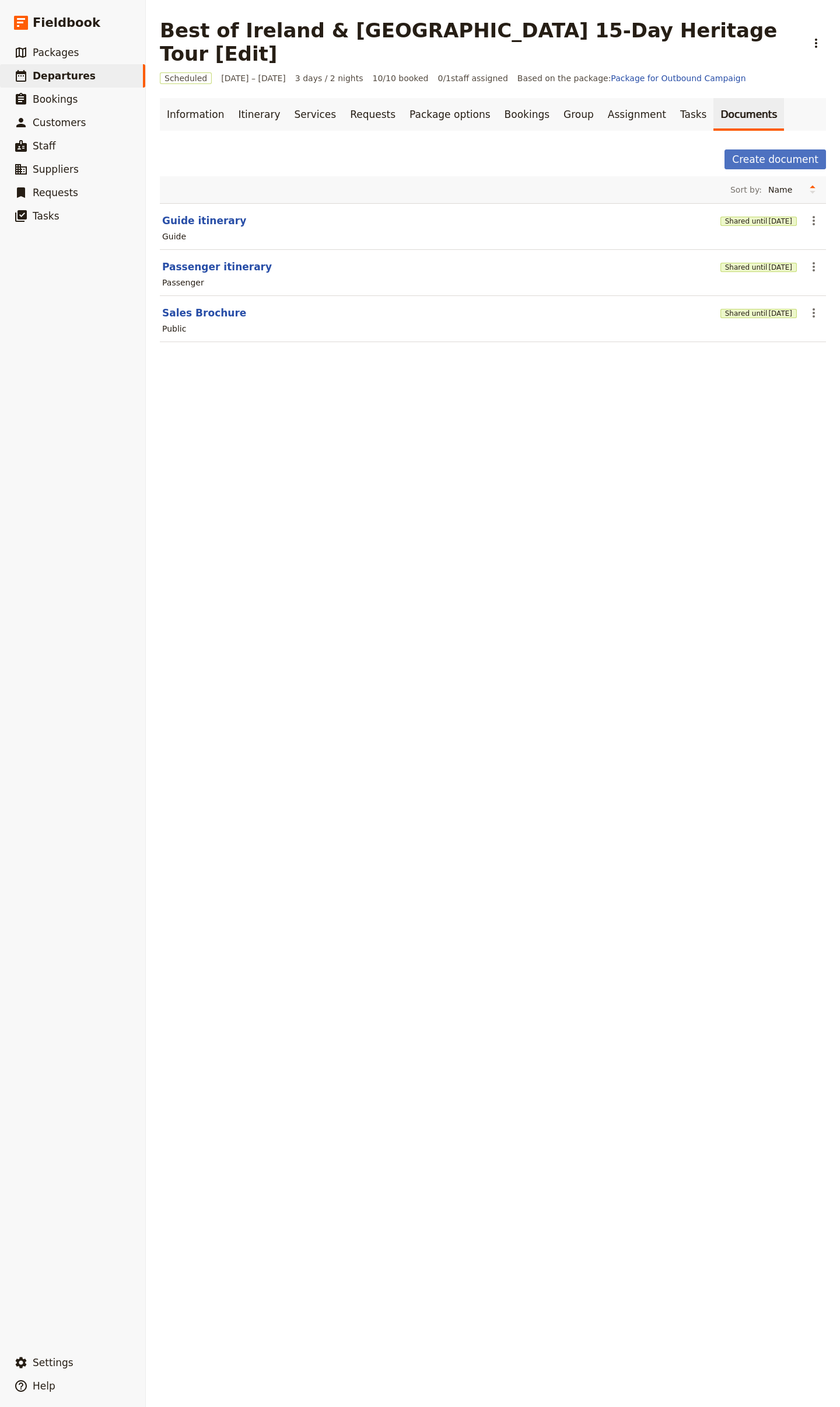
click at [171, 203] on section "Guide itinerary Shared until [DATE] ​ Guide" at bounding box center [494, 226] width 667 height 47
click at [172, 214] on button "Guide itinerary" at bounding box center [204, 221] width 84 height 14
select select "STAFF"
select select "RUN_SHEET"
select select "LARGE"
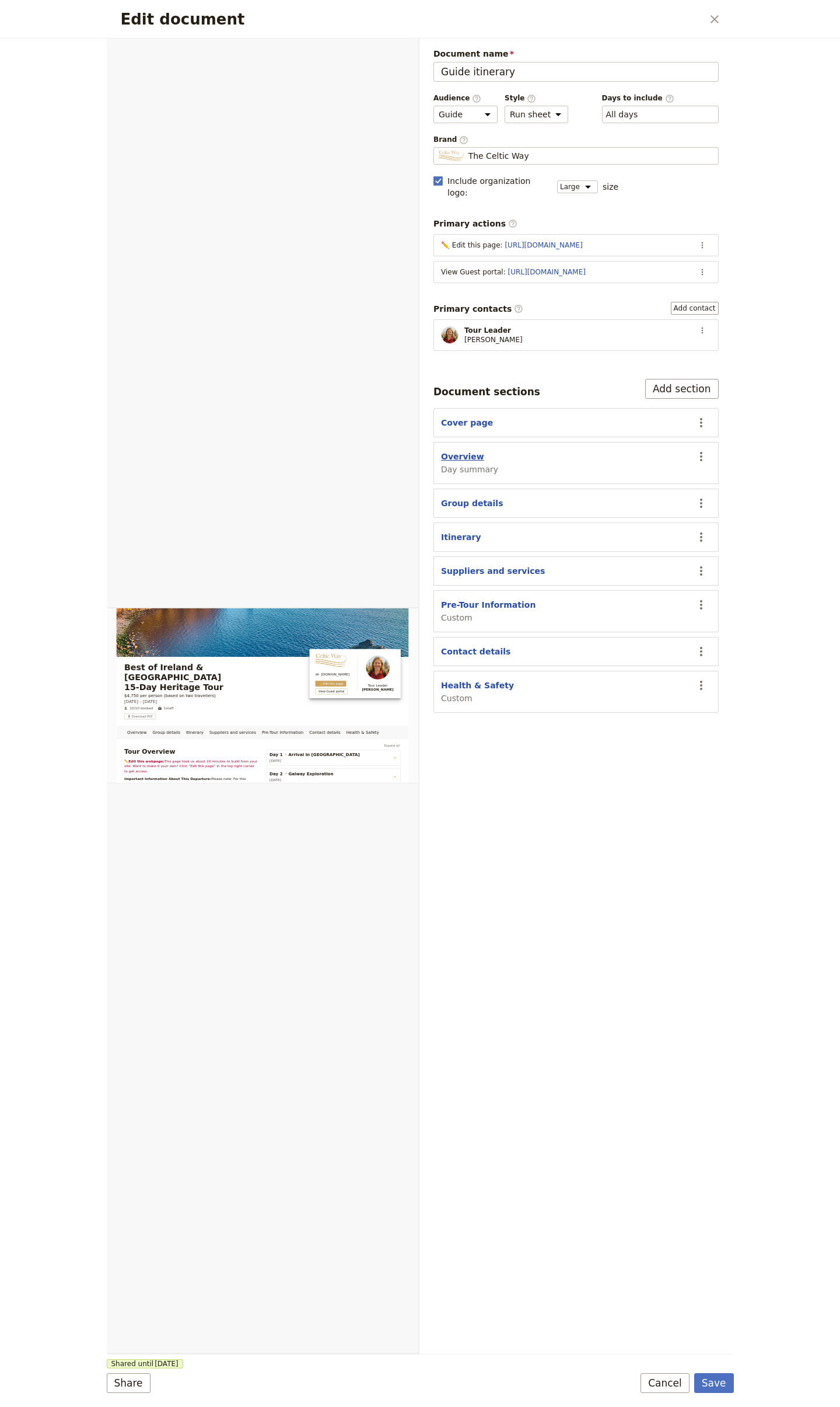
click at [454, 450] on button "Overview" at bounding box center [463, 456] width 43 height 12
select select "DAY_SUMMARY"
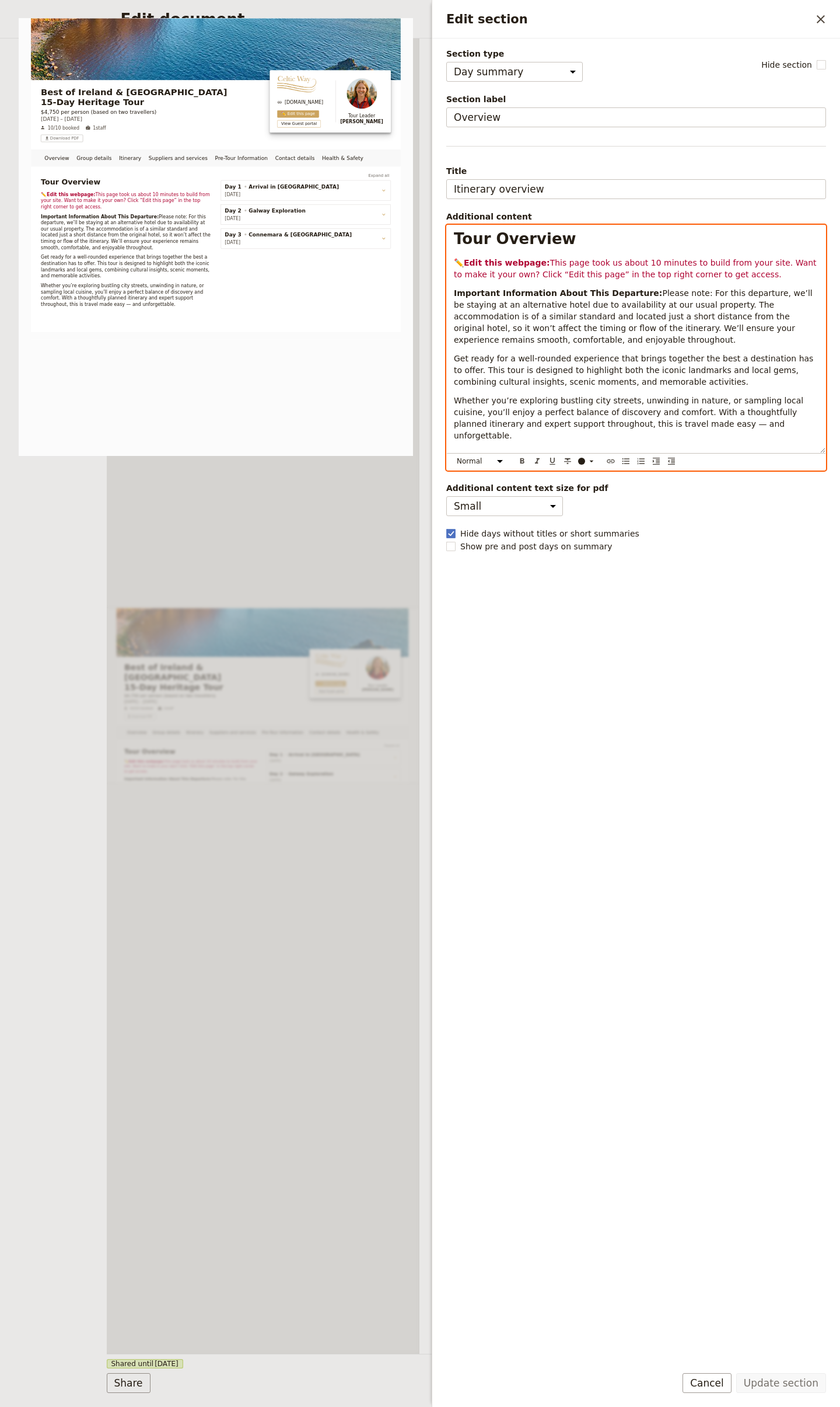
click at [582, 340] on p "Important Information About This Departure: Please note: For this departure, we…" at bounding box center [636, 316] width 365 height 58
select select "h1"
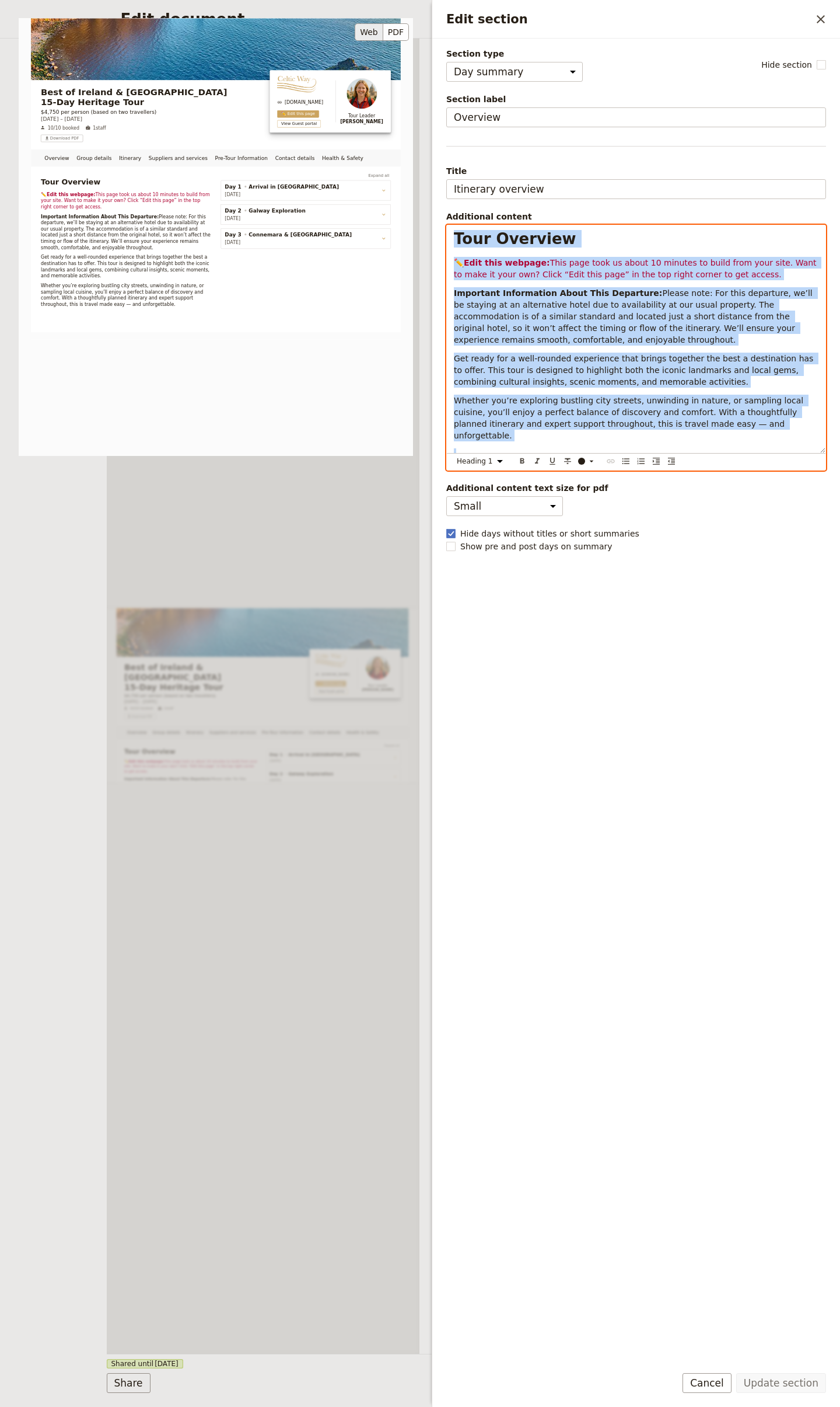
copy div "Lore Ipsumdol ✏️ Sita cons adipisc: Elit sedd eius te incid 39 utlabor et dolor…"
click at [300, 543] on div "Overview Group details Itinerary Suppliers and services Pre-Tour Information Co…" at bounding box center [263, 696] width 313 height 1316
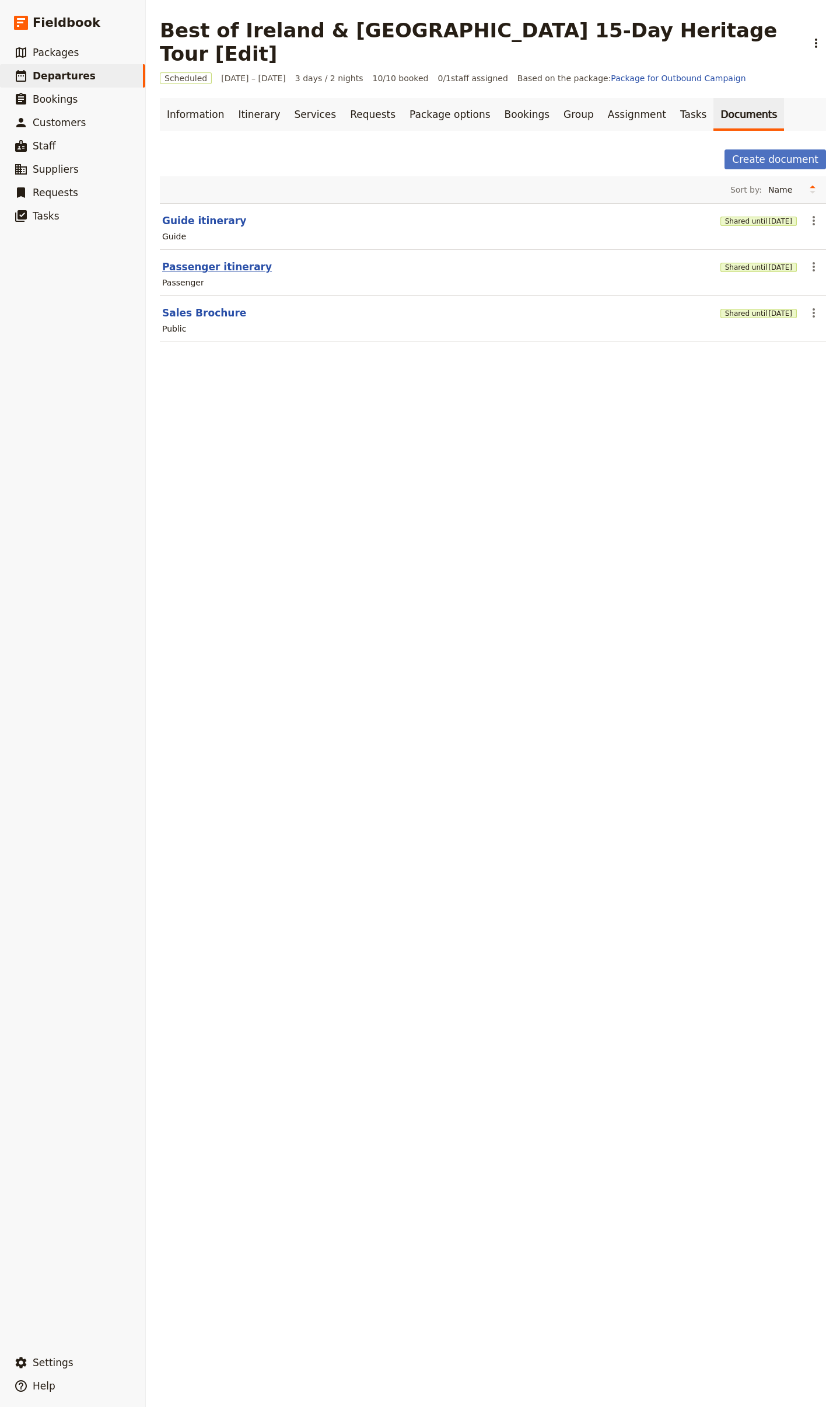
click at [207, 260] on button "Passenger itinerary" at bounding box center [217, 267] width 110 height 14
select select "PASSENGER"
select select "RUN_SHEET"
select select "LARGE"
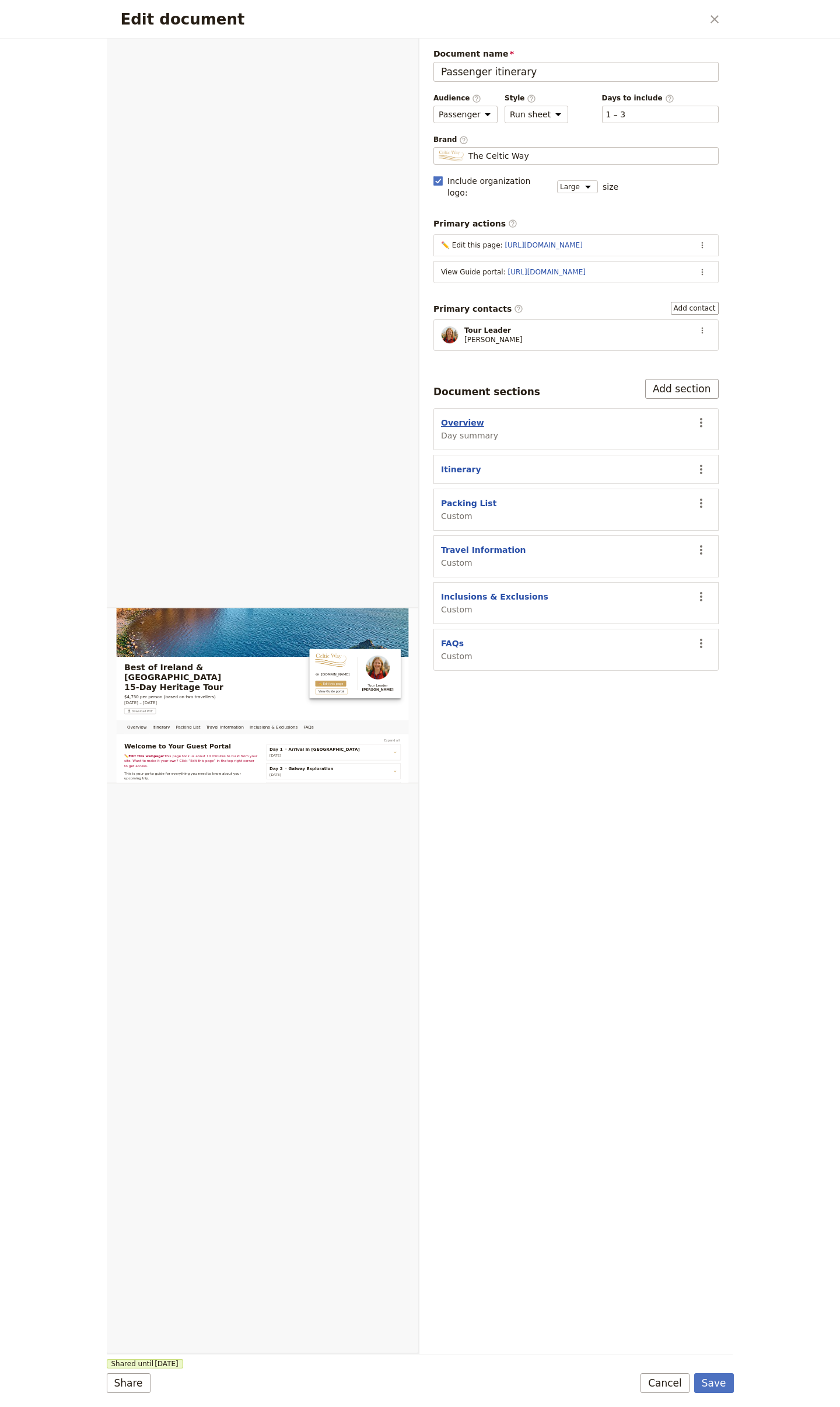
click at [456, 419] on button "Overview" at bounding box center [463, 422] width 43 height 12
select select "DAY_SUMMARY"
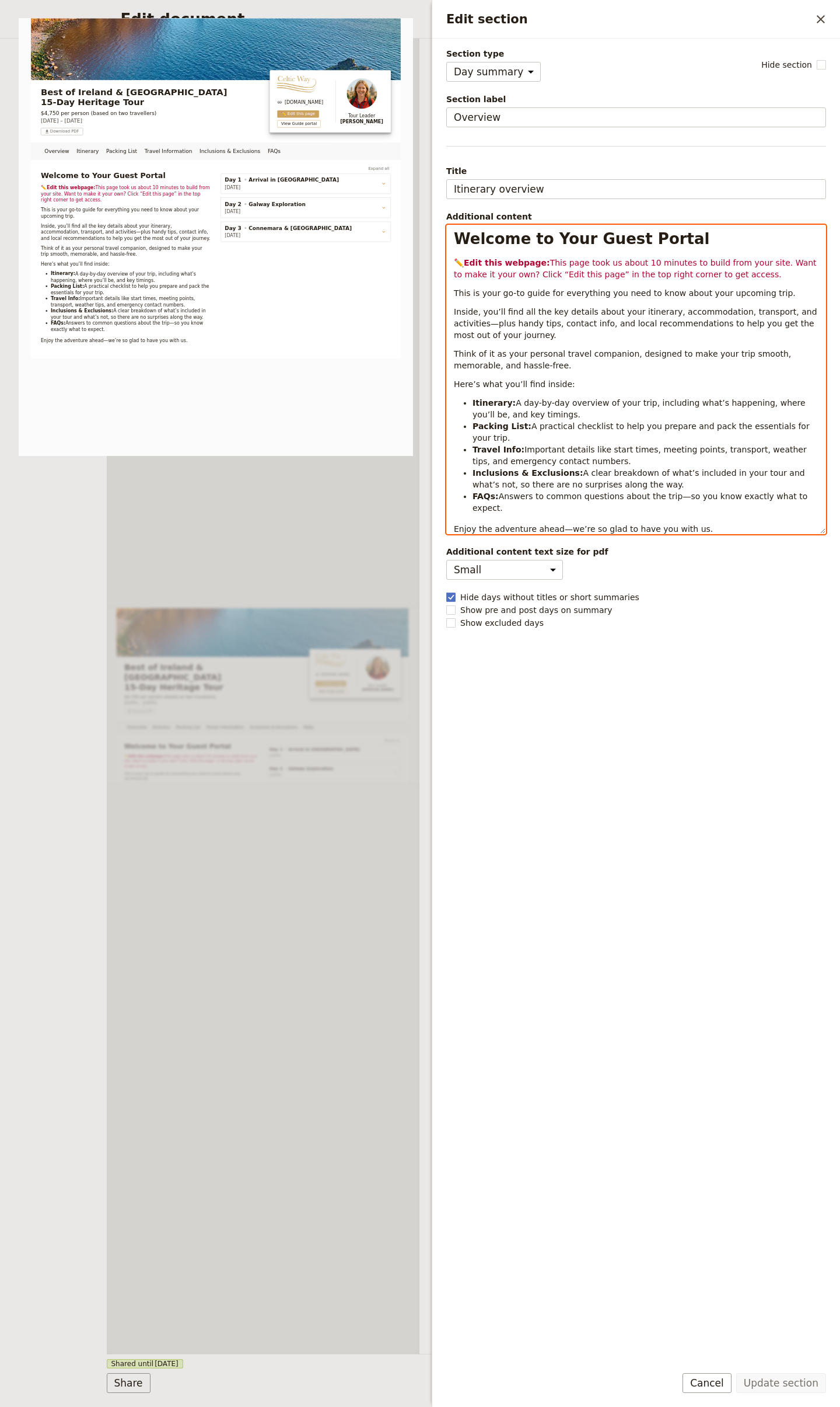
click at [608, 414] on li "Itinerary: A day-by-day overview of your trip, including what’s happening, wher…" at bounding box center [645, 408] width 346 height 23
select select "h1"
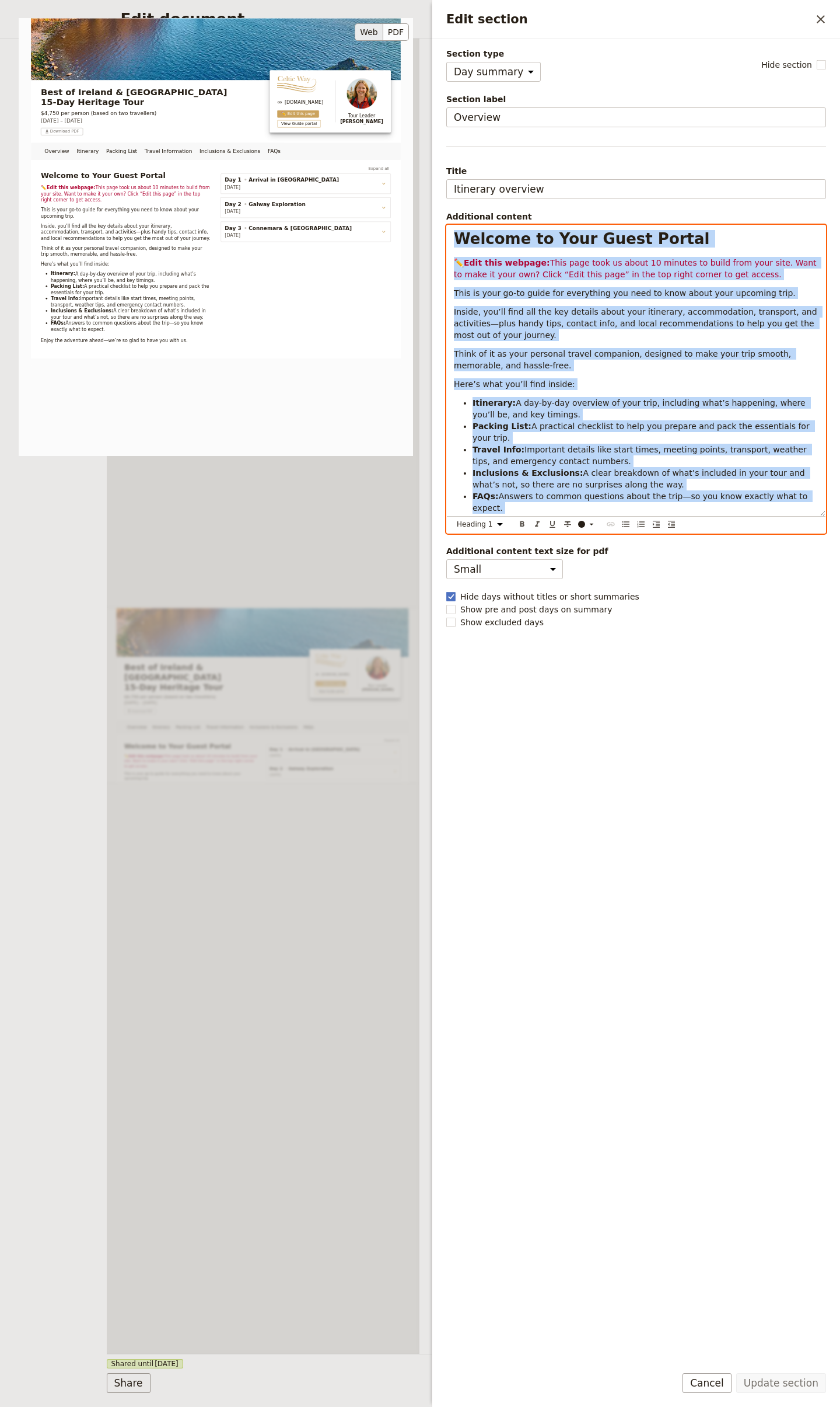
copy div "Loremip do Sita Conse Adipis ✏️ Elit sedd eiusmod: Temp inci utla et dolor 85 m…"
click at [290, 532] on div "Overview Itinerary Packing List Travel Information Inclusions & Exclusions FAQs…" at bounding box center [263, 696] width 313 height 1316
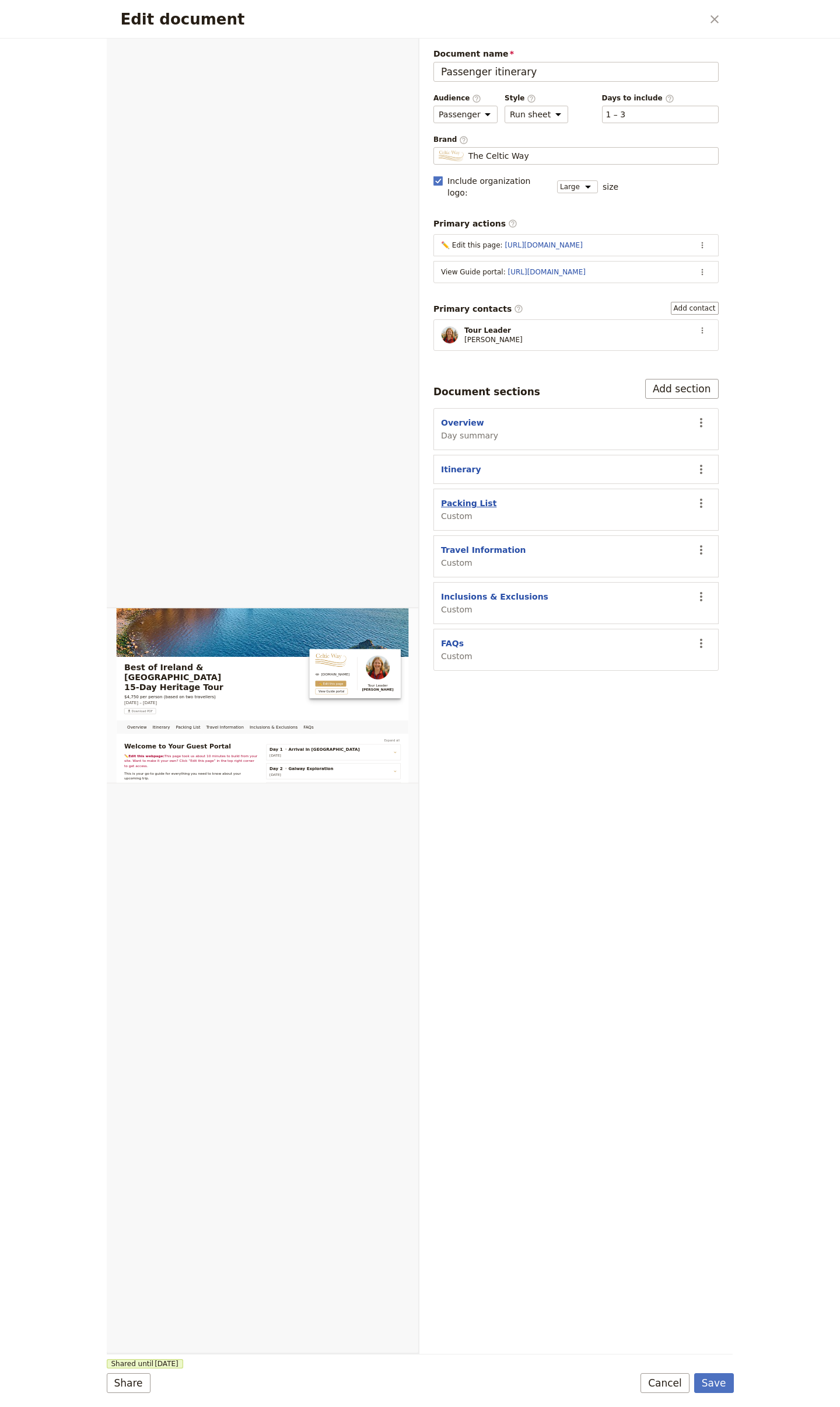
click at [444, 501] on button "Packing List" at bounding box center [469, 503] width 56 height 12
select select "CUSTOM"
select select "default"
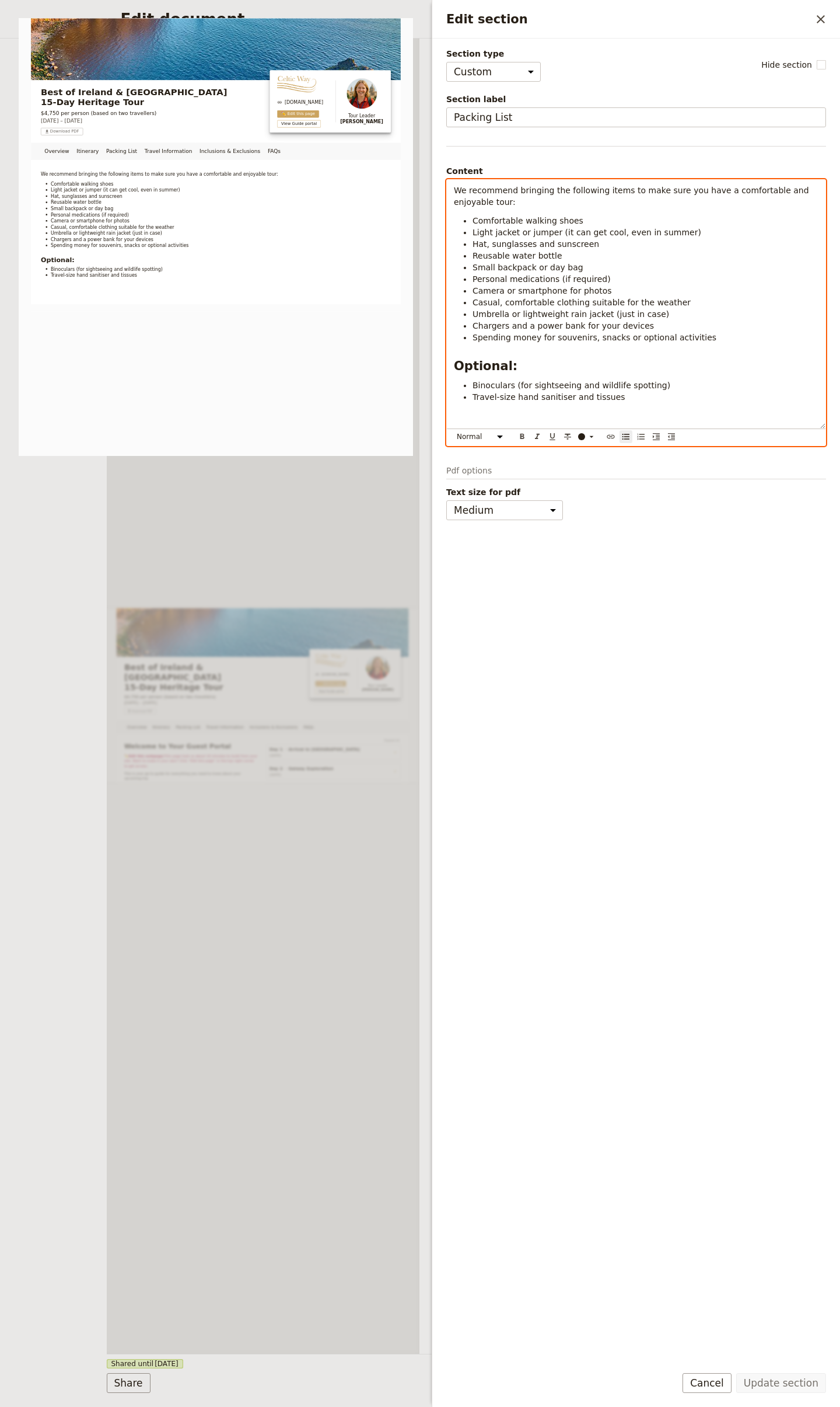
drag, startPoint x: 495, startPoint y: 284, endPoint x: 503, endPoint y: 284, distance: 8.0
click at [495, 283] on span "Personal medications (if required)" at bounding box center [542, 279] width 138 height 10
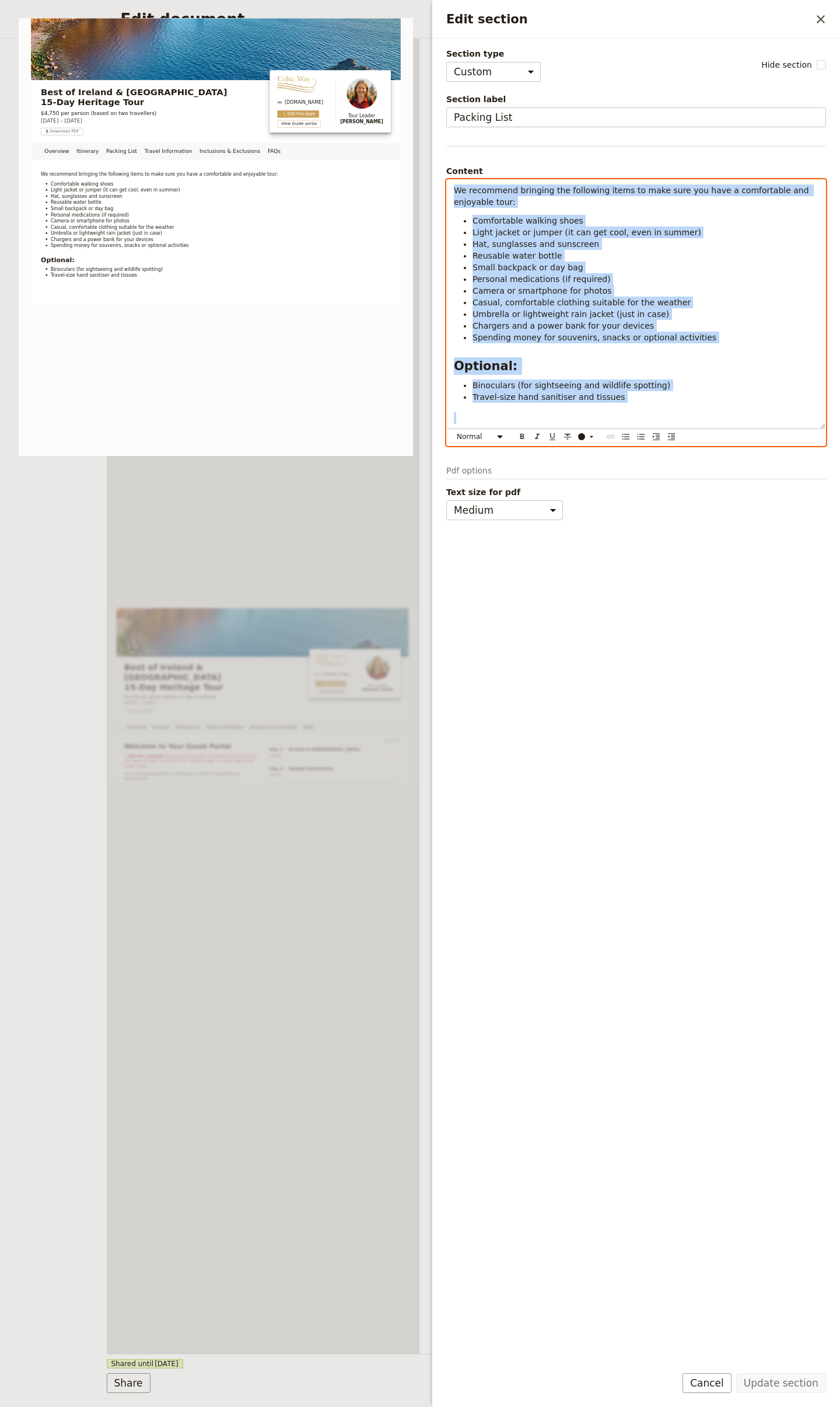
copy div "We recommend bringing the following items to make sure you have a comfortable a…"
click at [371, 602] on div "Overview Itinerary Packing List Travel Information Inclusions & Exclusions FAQs…" at bounding box center [263, 696] width 313 height 1316
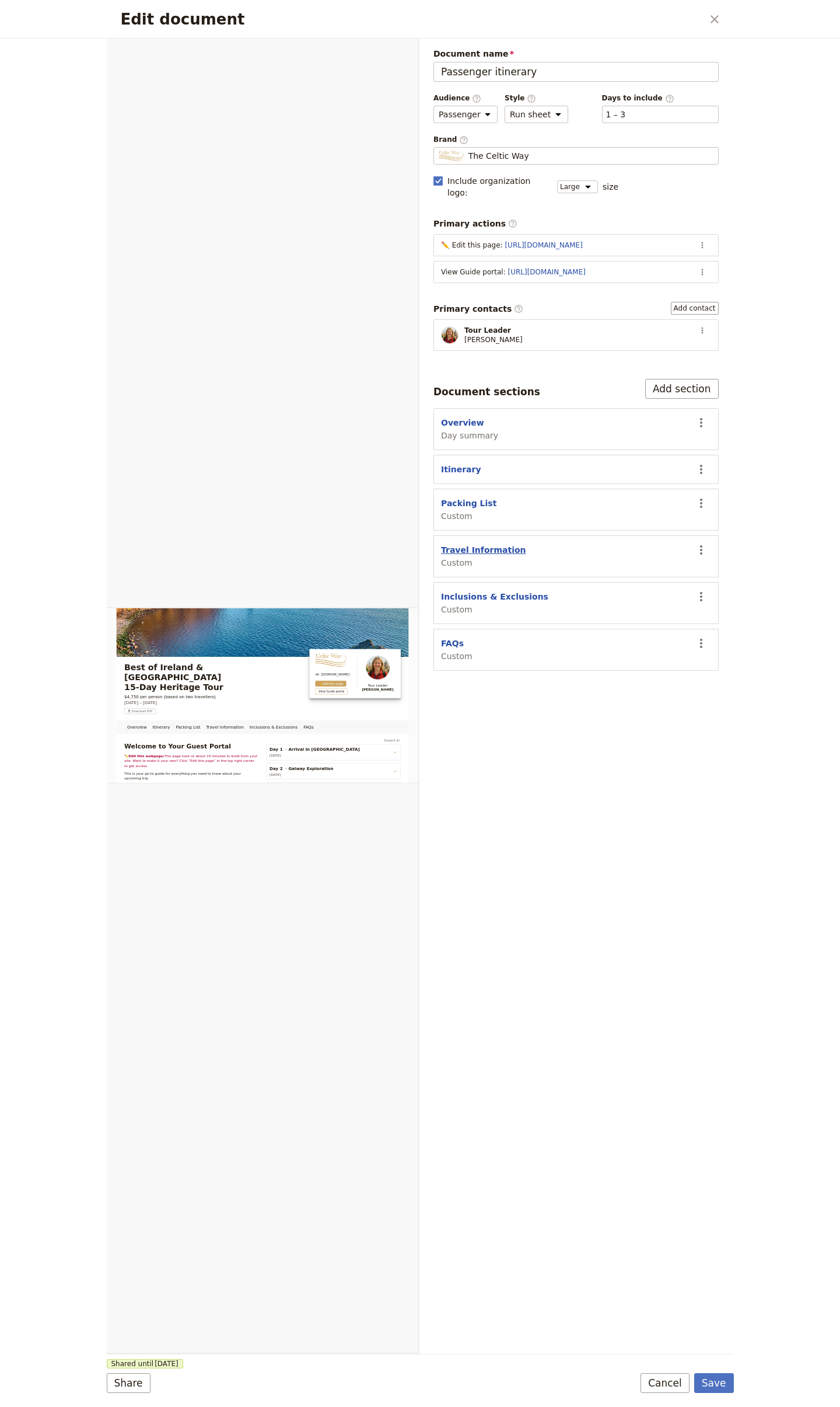
click at [497, 547] on button "Travel Information" at bounding box center [484, 549] width 85 height 12
select select "CUSTOM"
select select "default"
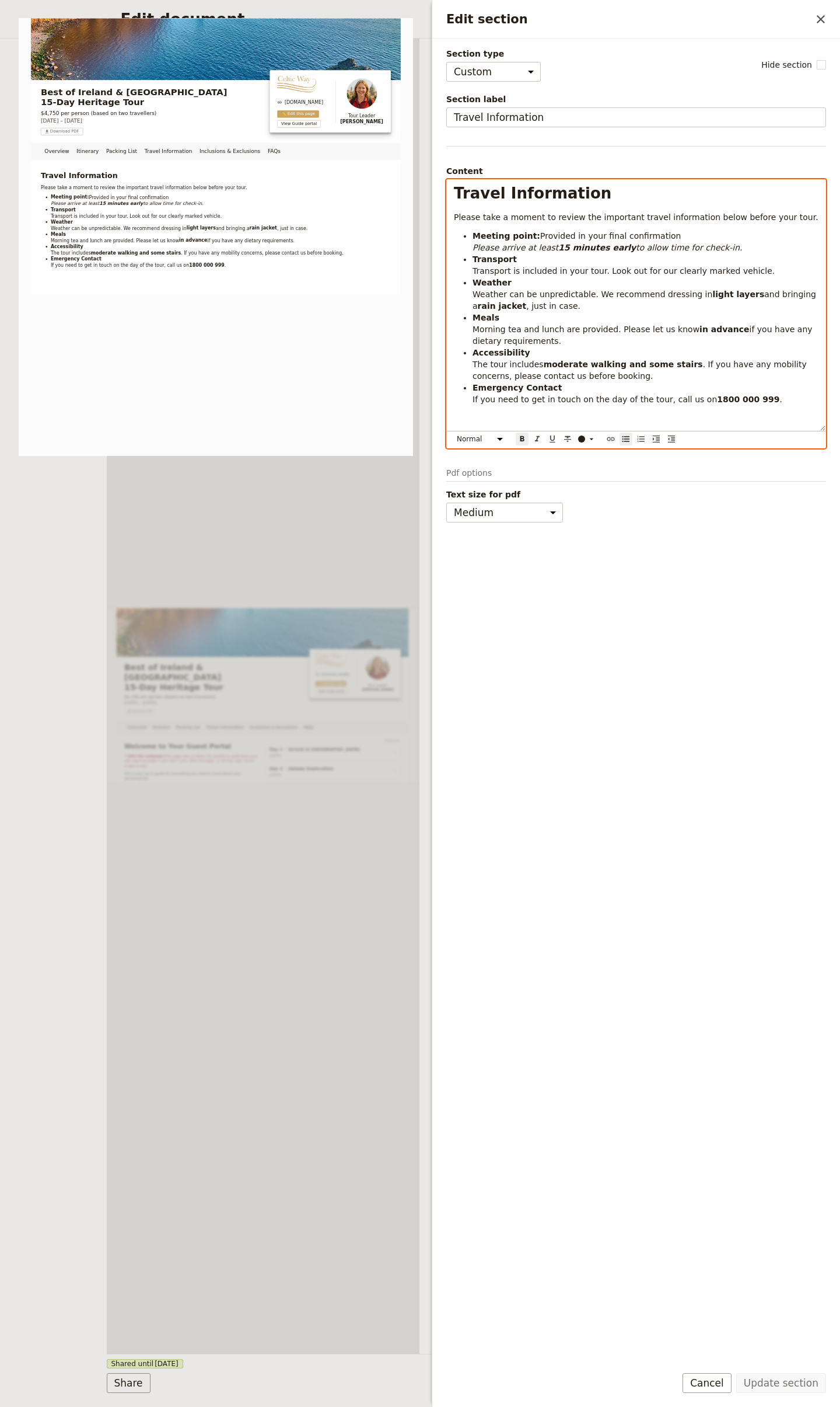
click at [558, 362] on strong "moderate walking and some stairs" at bounding box center [623, 364] width 159 height 10
select select "h1"
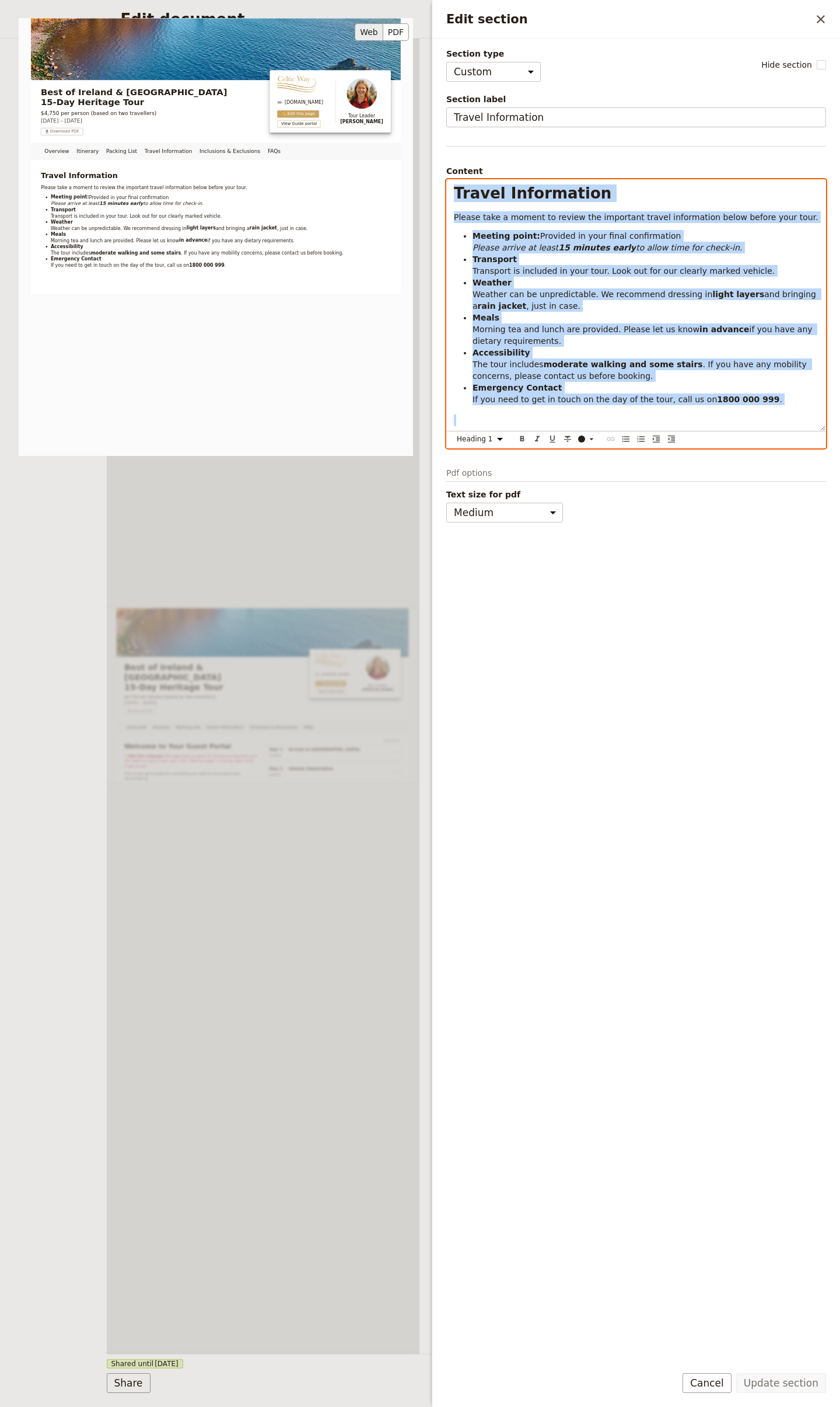
copy div "Travel Information Please take a moment to review the important travel informat…"
